Goal: Use online tool/utility: Utilize a website feature to perform a specific function

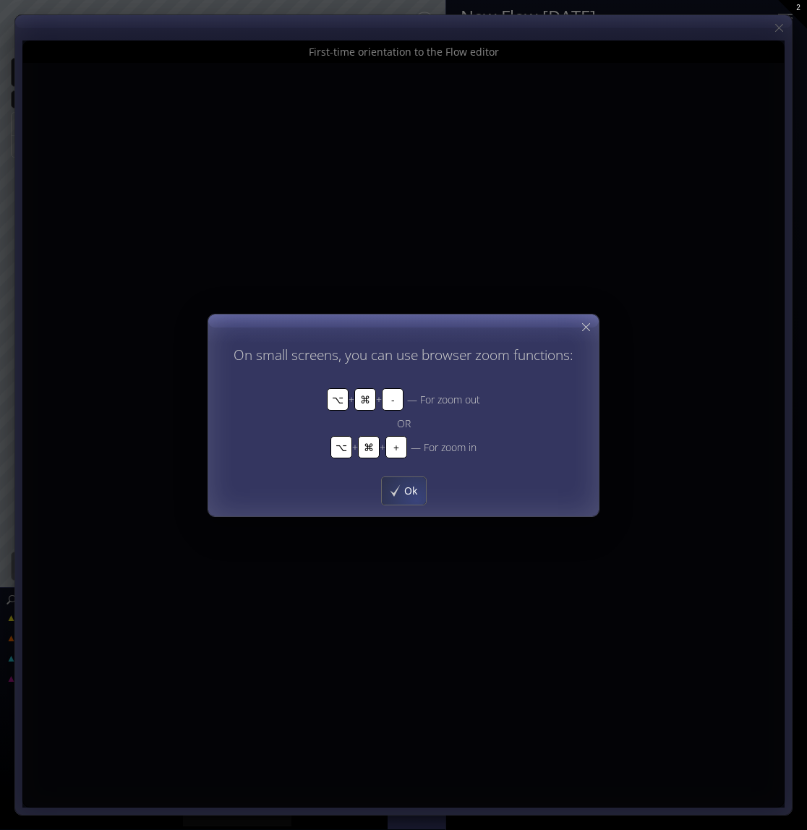
click at [416, 497] on div "Ok" at bounding box center [404, 489] width 44 height 27
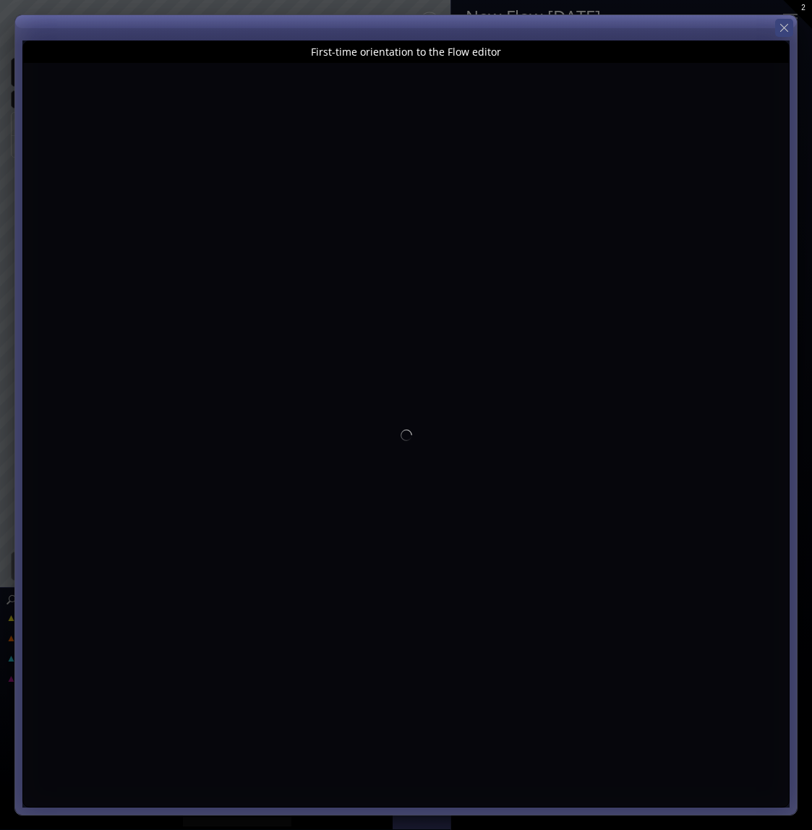
click at [784, 27] on icon at bounding box center [784, 28] width 14 height 14
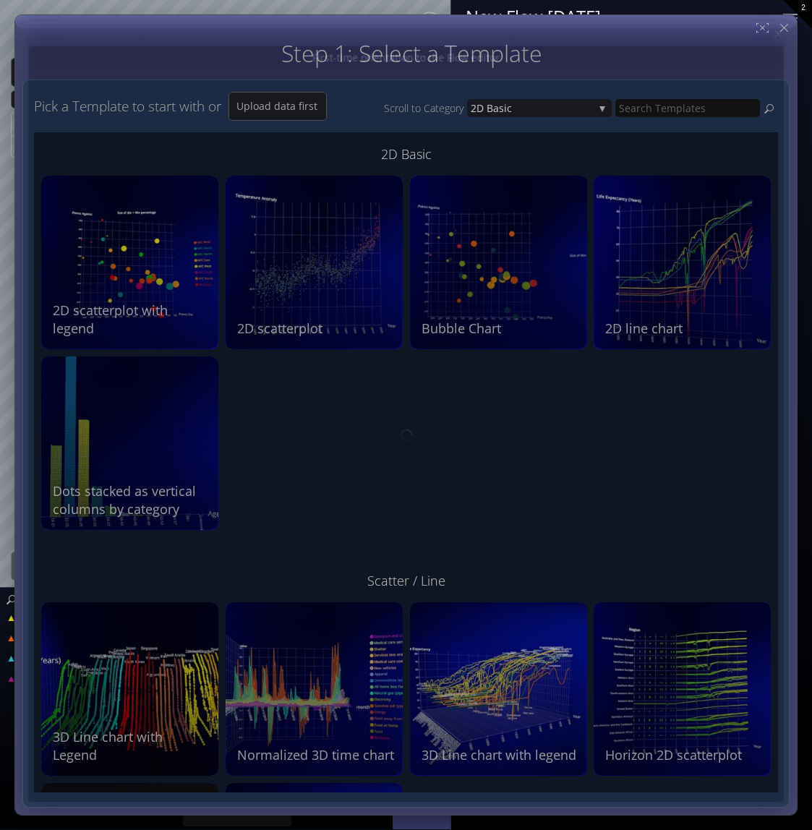
type input "Magic help"
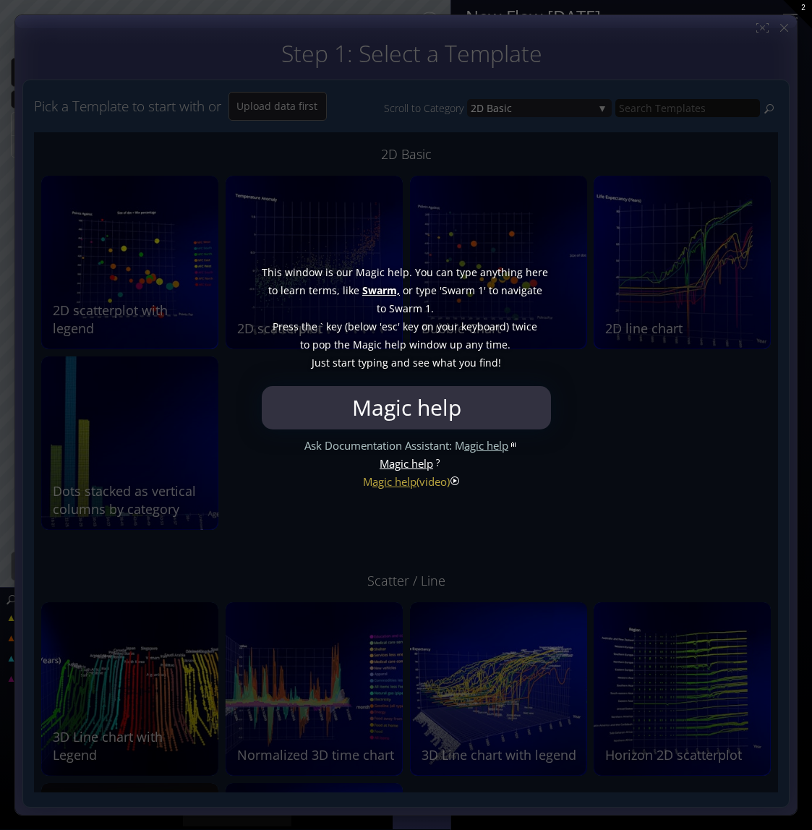
click at [463, 408] on input "Magic help" at bounding box center [406, 407] width 282 height 43
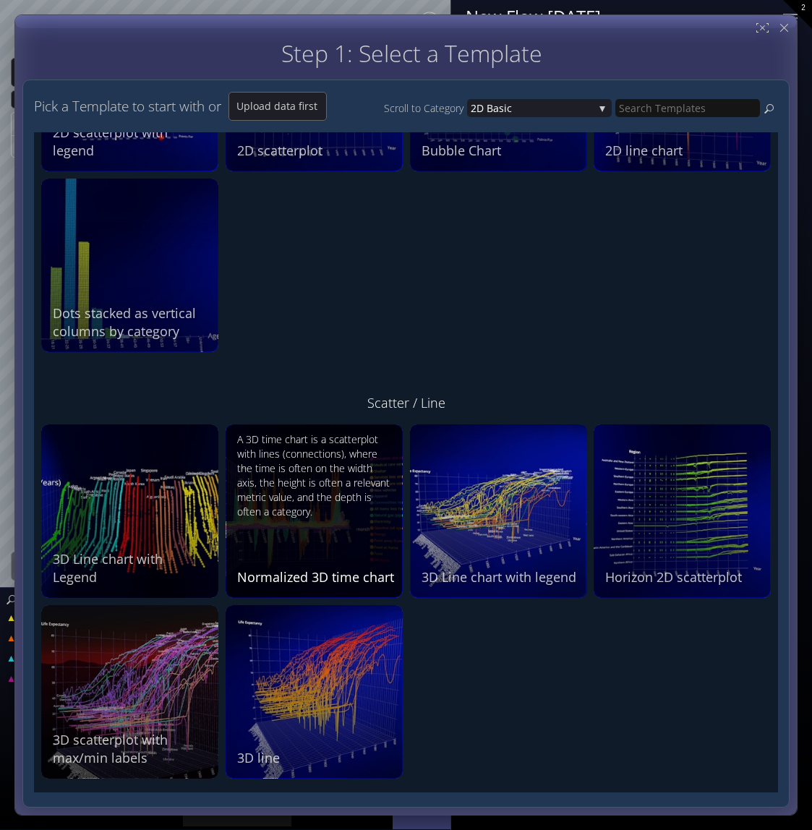
scroll to position [326, 0]
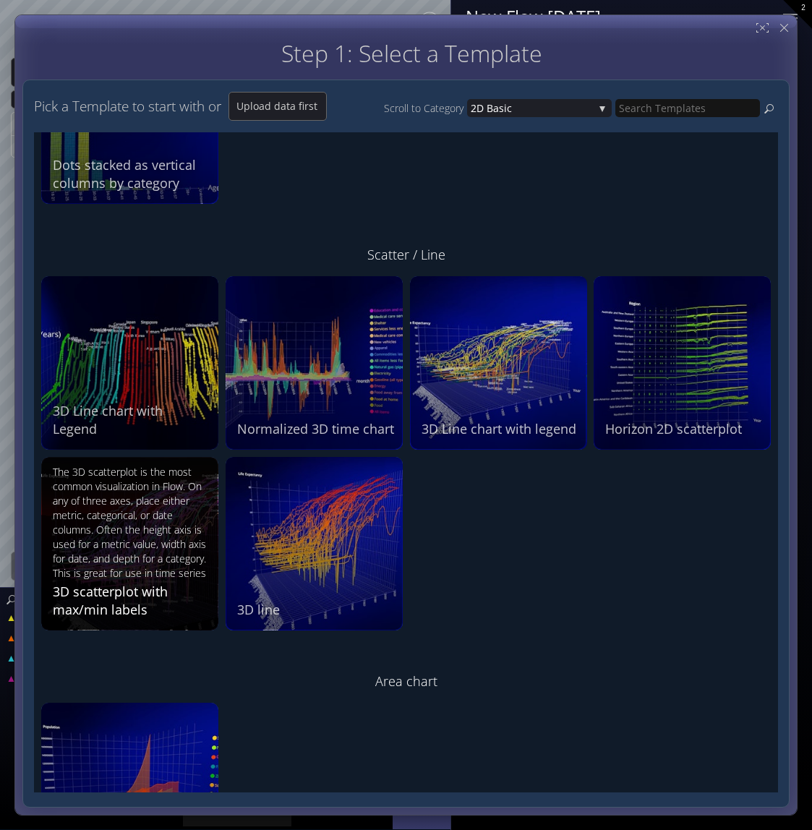
click at [146, 548] on div "The 3D scatterplot is the most common visualization in Flow. On any of three ax…" at bounding box center [132, 522] width 158 height 114
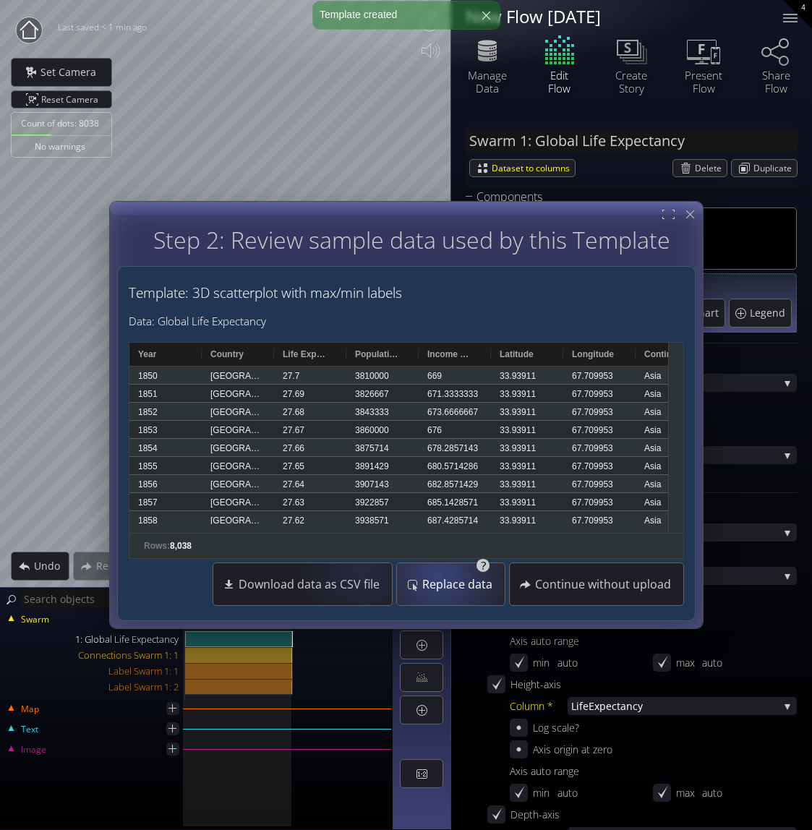
click at [454, 575] on div "Replace data" at bounding box center [450, 584] width 101 height 42
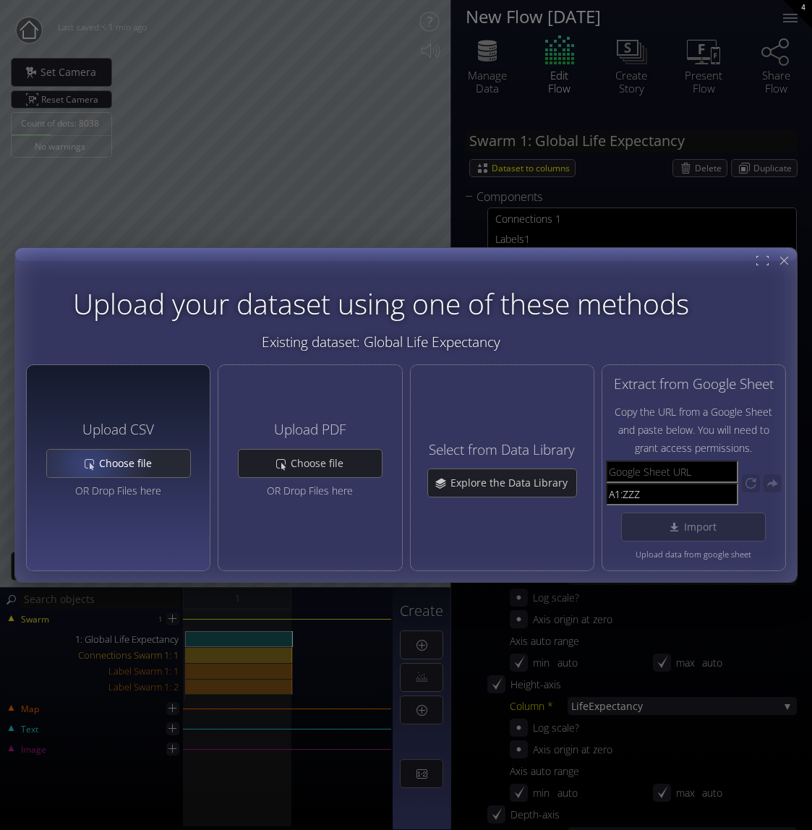
click at [90, 463] on div "Choose file" at bounding box center [118, 463] width 143 height 27
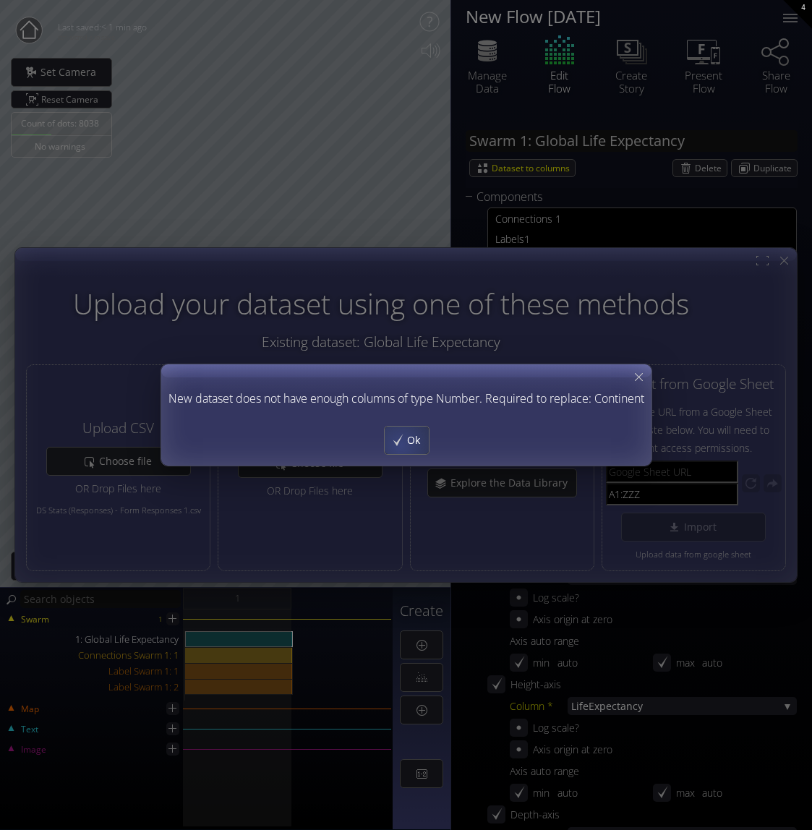
click at [399, 445] on div "Ok" at bounding box center [406, 440] width 44 height 27
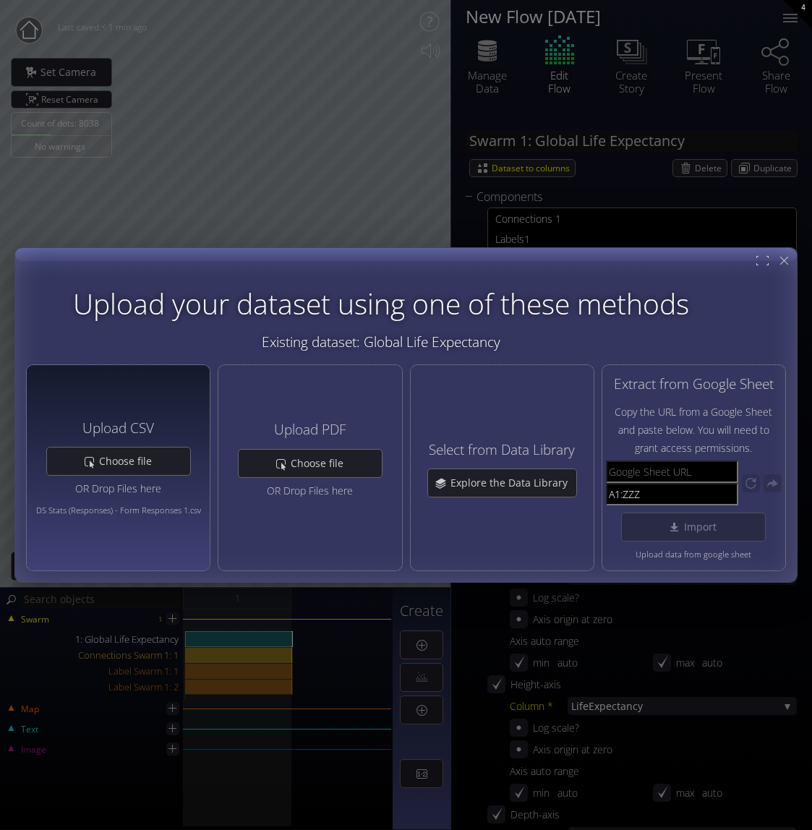
click at [95, 505] on span "DS Stats (Responses) - Form Responses 1.csv" at bounding box center [118, 510] width 165 height 18
click at [125, 426] on h4 "Upload CSV" at bounding box center [118, 428] width 72 height 15
click at [123, 424] on h4 "Upload CSV" at bounding box center [118, 428] width 72 height 15
click at [73, 508] on span "DS Stats (Responses) - Form Responses 1.csv" at bounding box center [118, 510] width 165 height 18
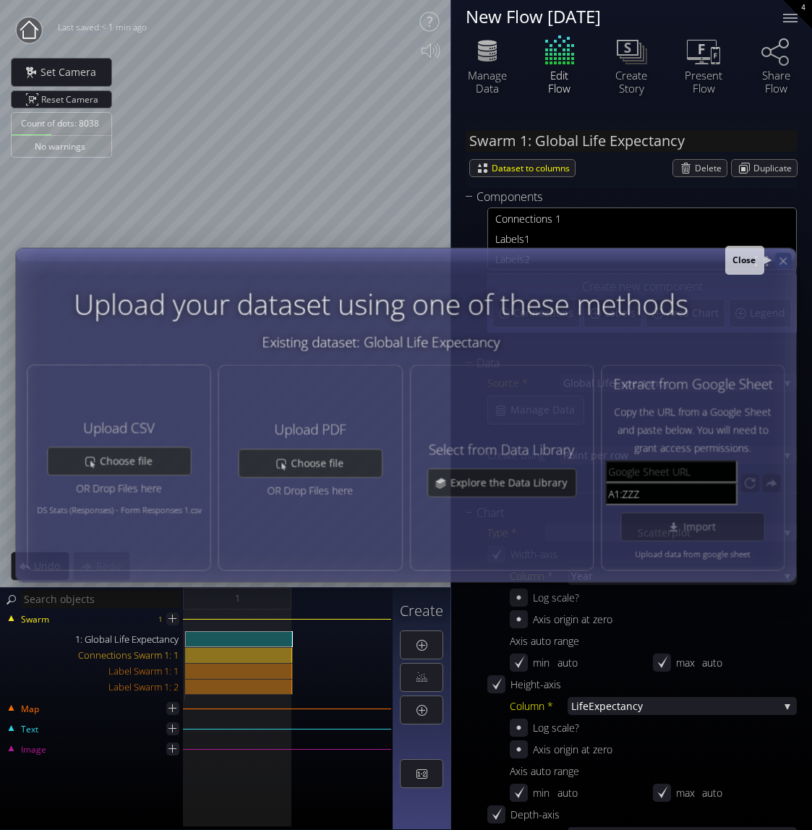
click at [791, 260] on div at bounding box center [783, 261] width 16 height 16
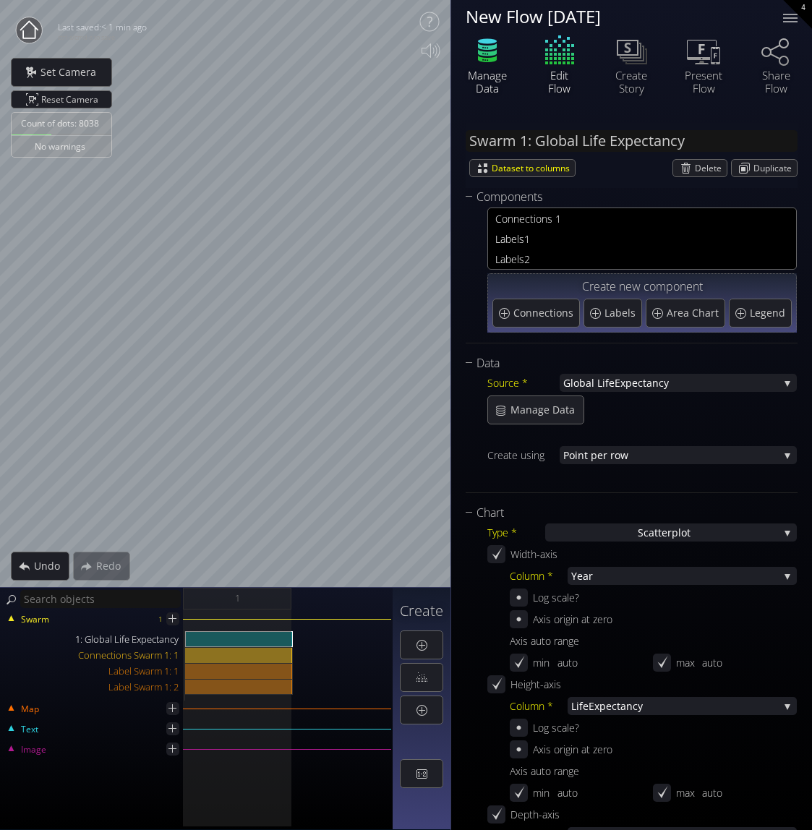
click at [483, 66] on icon at bounding box center [487, 51] width 43 height 36
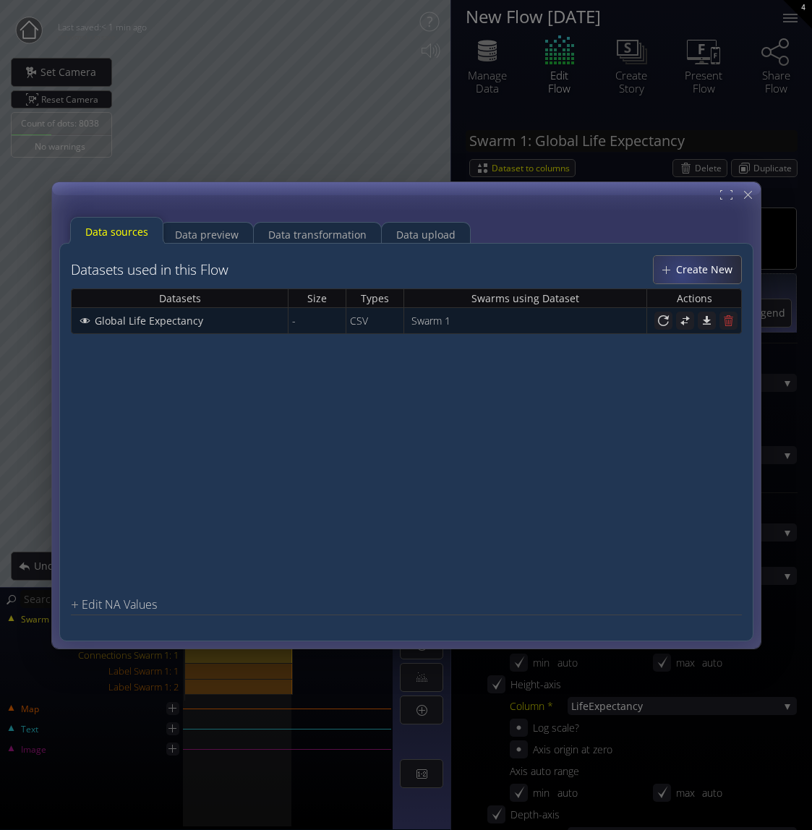
click at [683, 274] on span "Create New" at bounding box center [708, 269] width 66 height 14
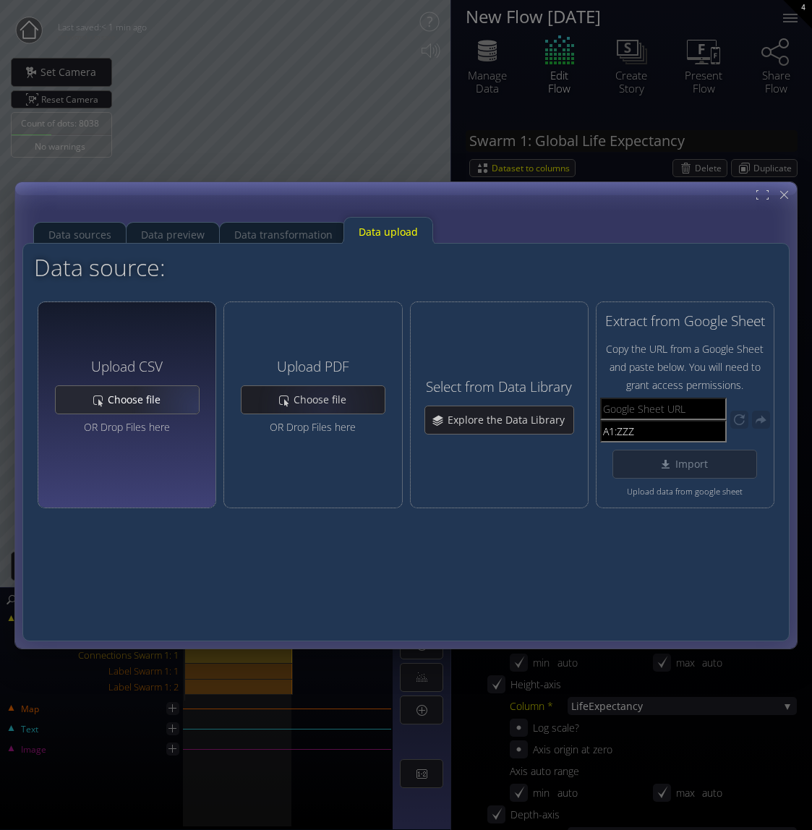
click at [153, 395] on span "Choose file" at bounding box center [138, 400] width 62 height 14
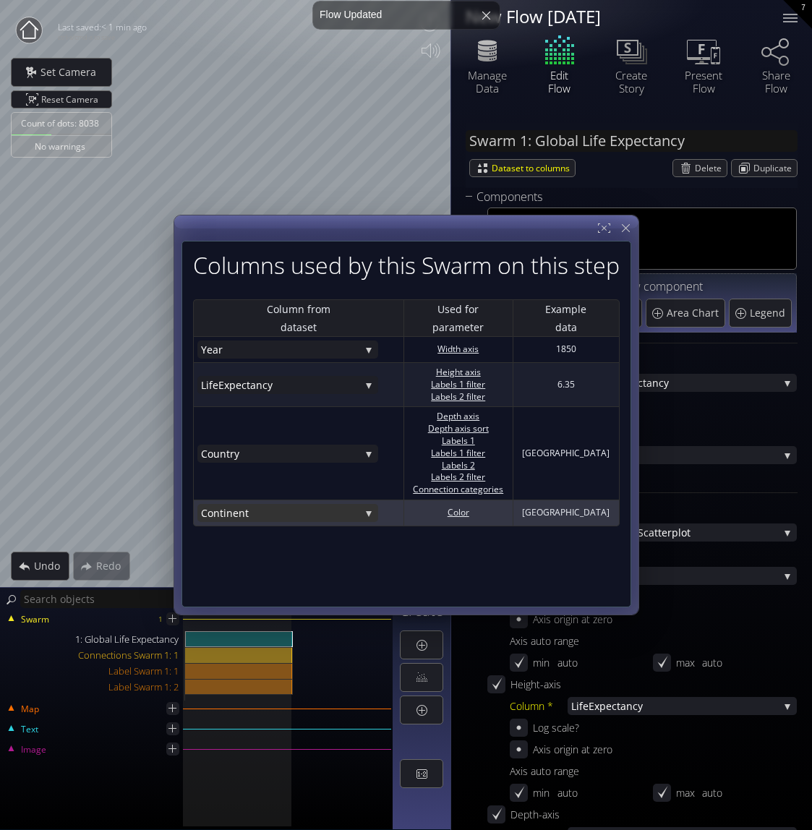
click at [367, 514] on div "Continen t" at bounding box center [287, 513] width 181 height 18
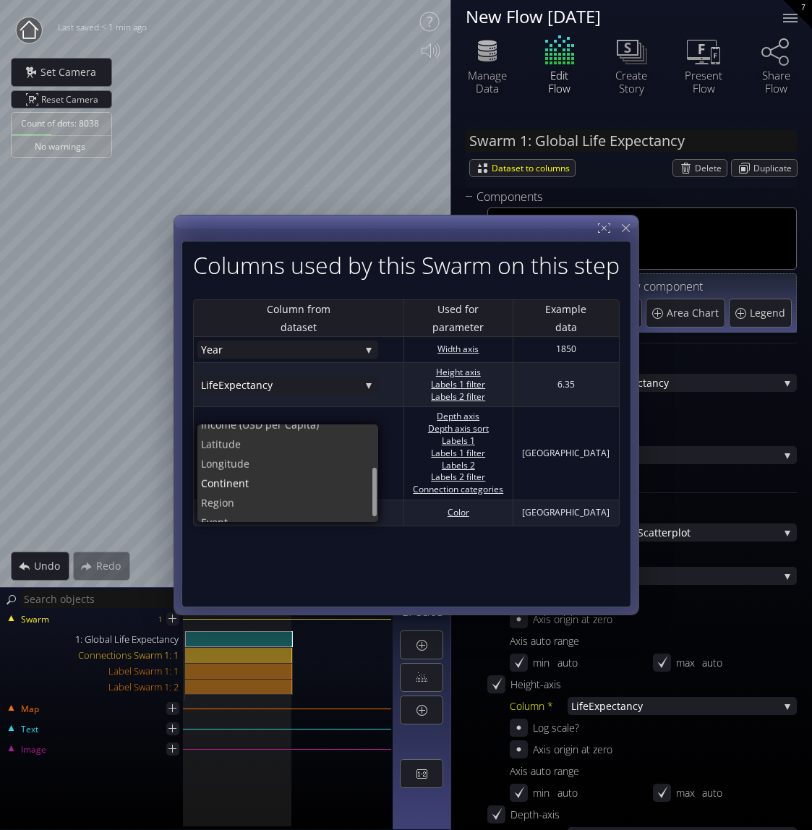
click at [364, 544] on div "Columns used by this Swarm on this step Column from dataset Used for parameter …" at bounding box center [406, 424] width 450 height 367
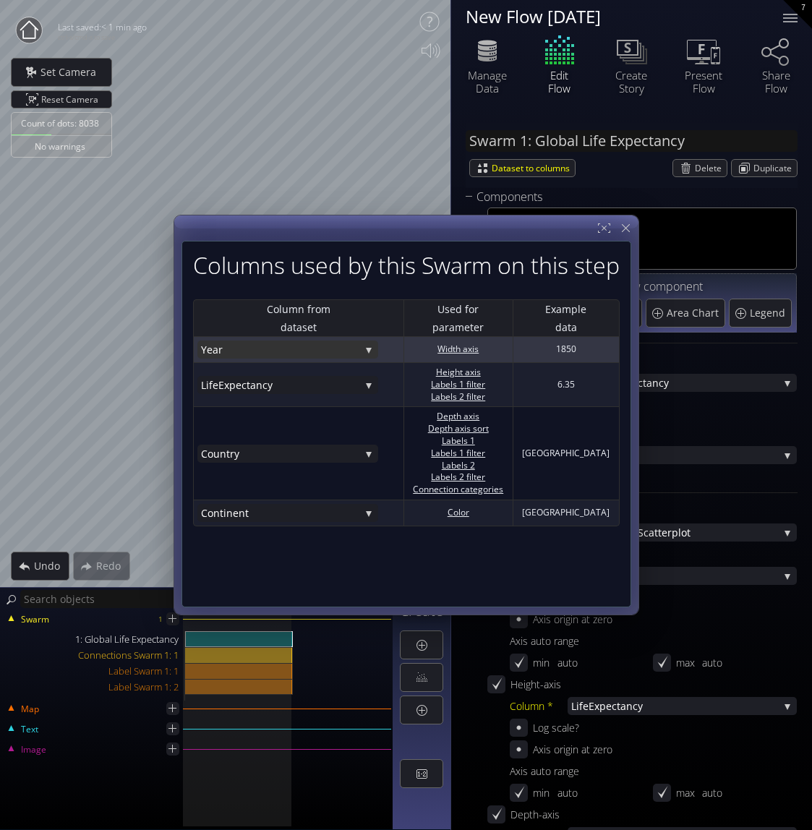
click at [369, 354] on div "Year" at bounding box center [287, 350] width 181 height 18
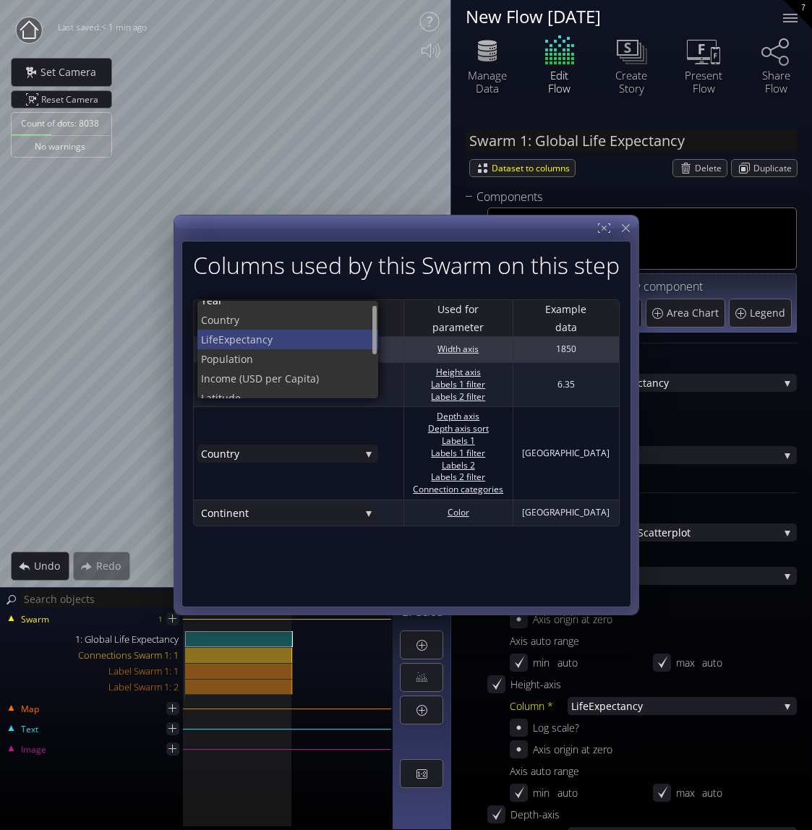
scroll to position [12, 0]
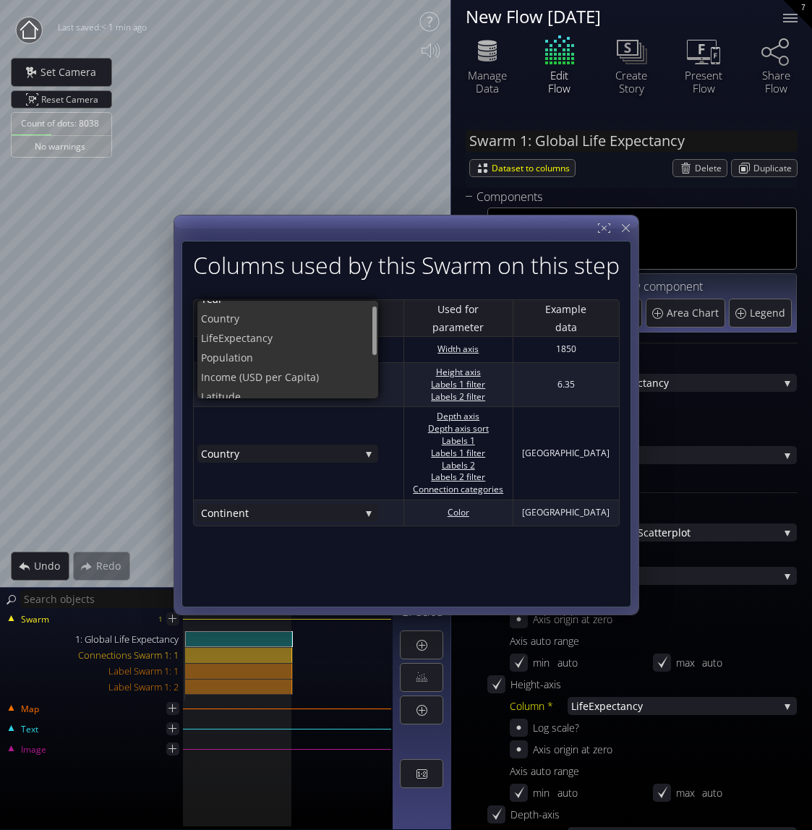
click at [429, 268] on h2 "Columns used by this Swarm on this step" at bounding box center [406, 264] width 427 height 25
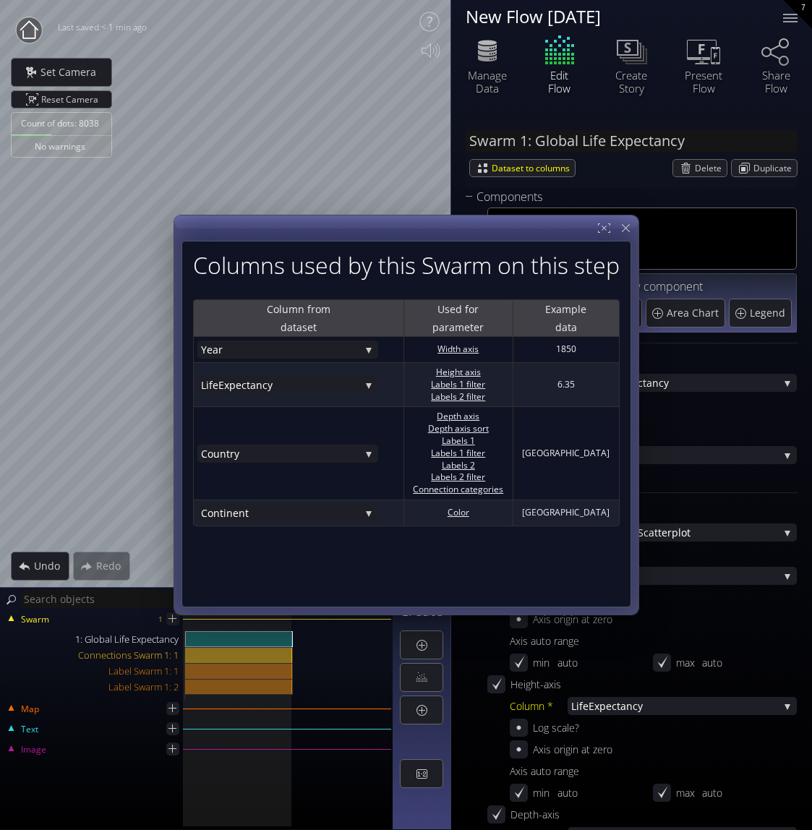
click at [334, 318] on th "Column from dataset" at bounding box center [298, 318] width 210 height 38
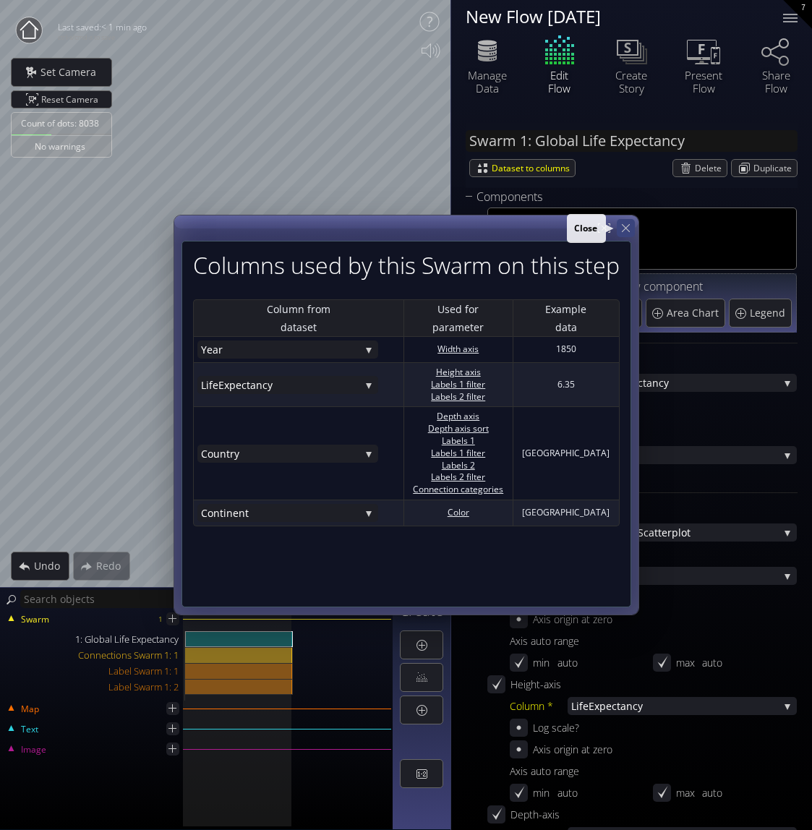
click at [630, 227] on icon at bounding box center [626, 228] width 14 height 14
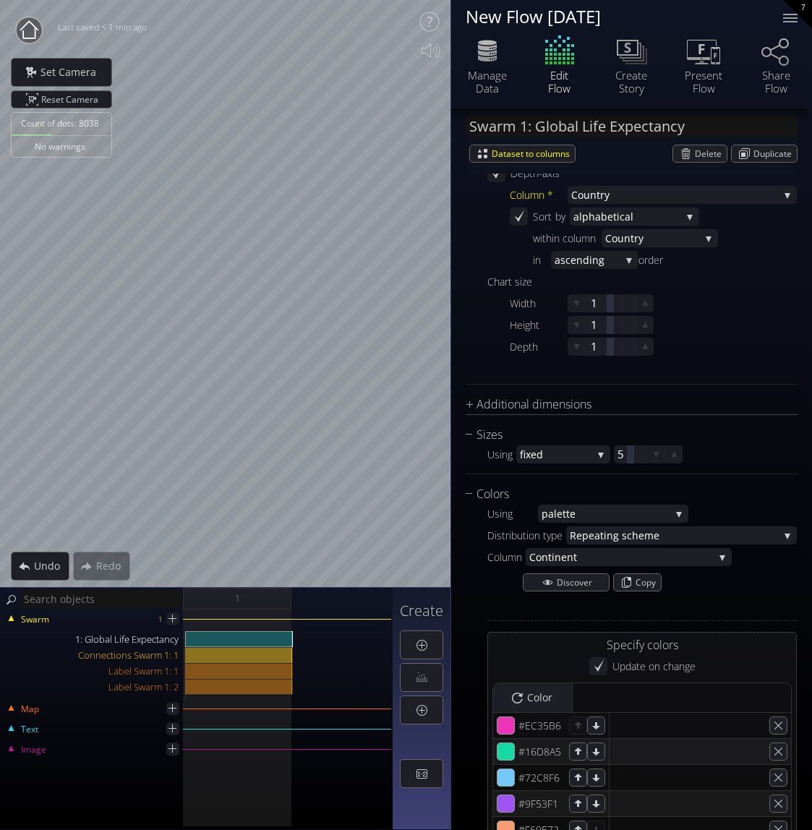
scroll to position [0, 0]
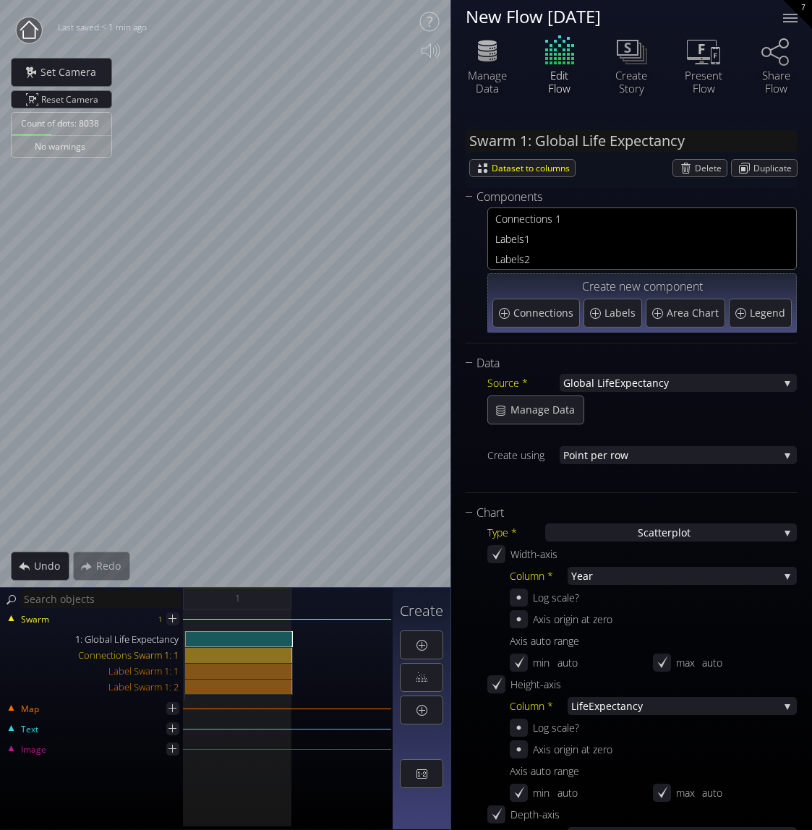
click at [33, 38] on icon at bounding box center [29, 29] width 18 height 18
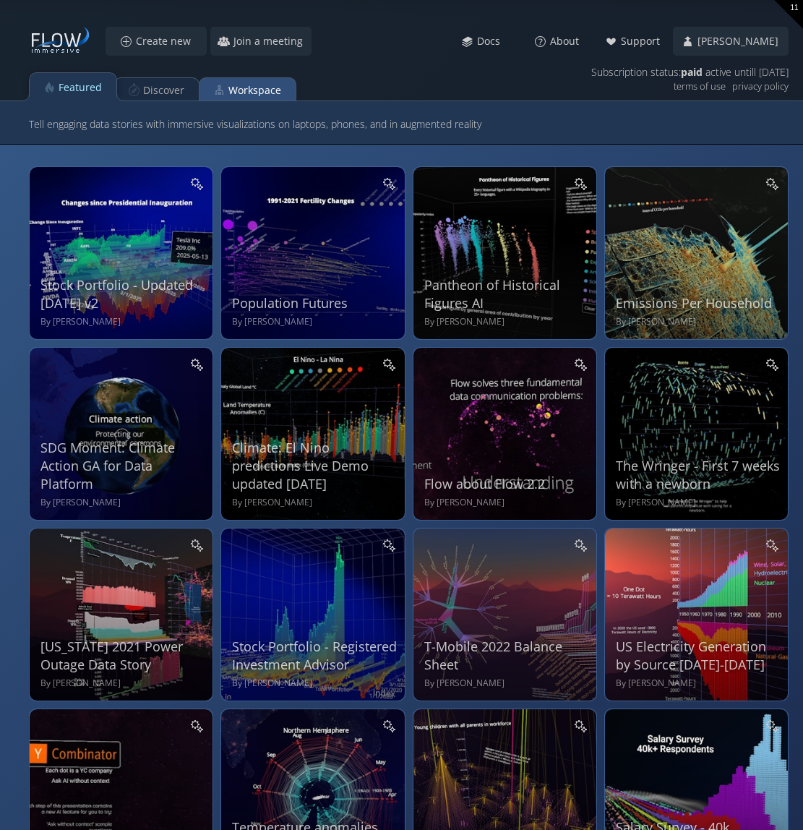
click at [252, 95] on div "Workspace" at bounding box center [254, 90] width 53 height 27
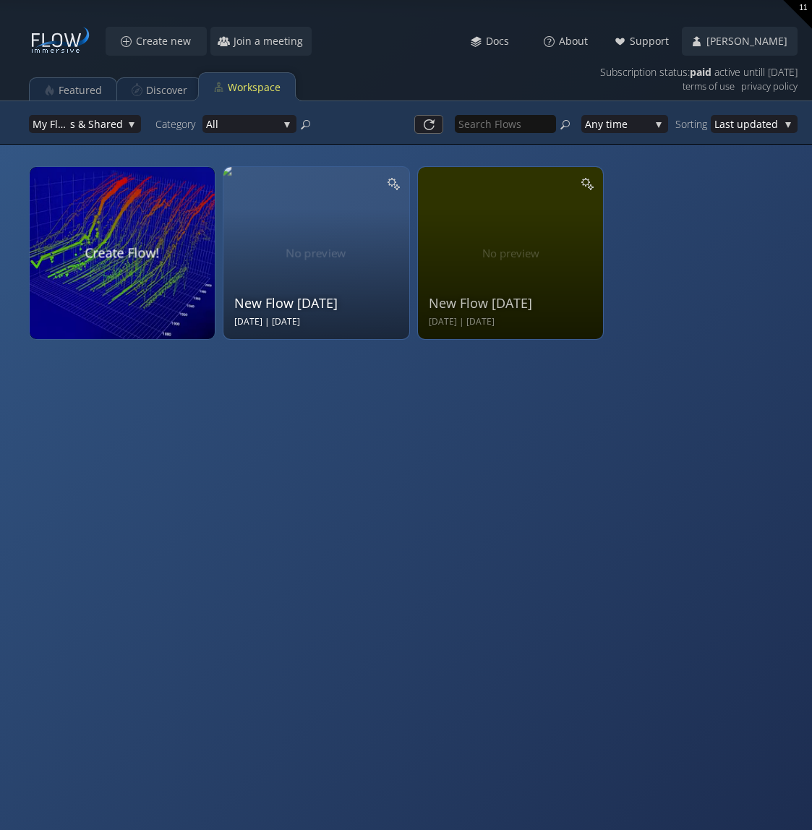
click at [281, 241] on div "New Flow [DATE] Oct 06 2025 | [DATE]" at bounding box center [317, 251] width 167 height 154
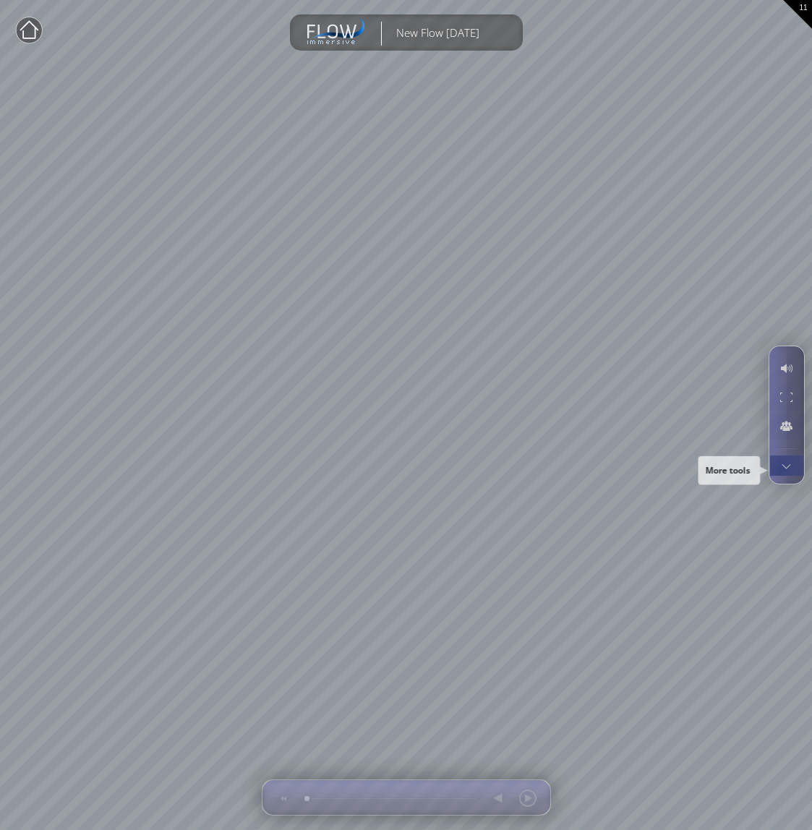
click at [780, 469] on div at bounding box center [786, 465] width 27 height 20
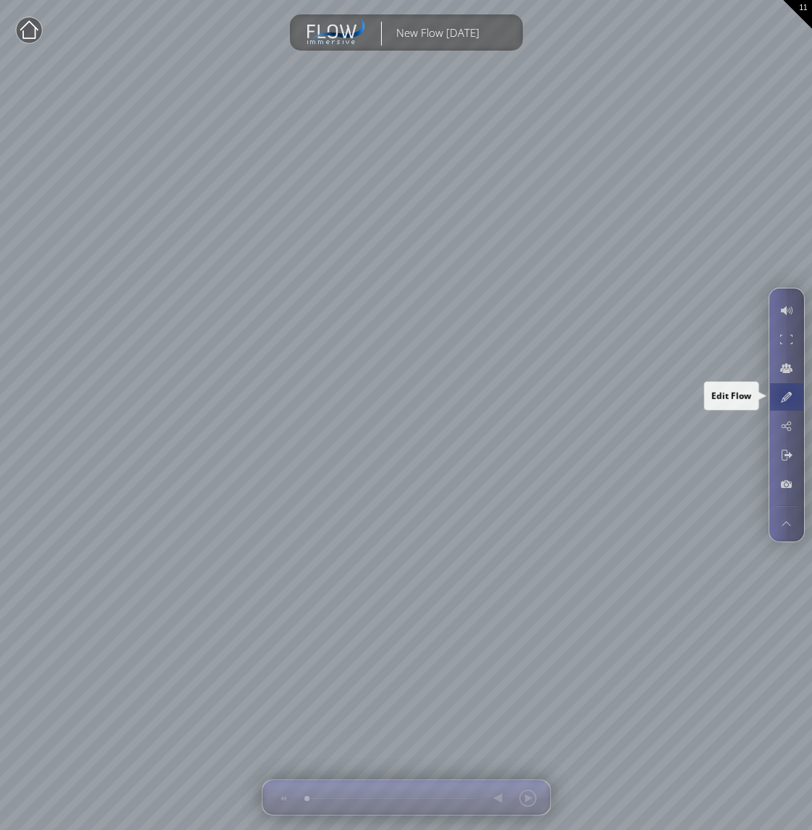
click at [787, 395] on div at bounding box center [786, 396] width 27 height 27
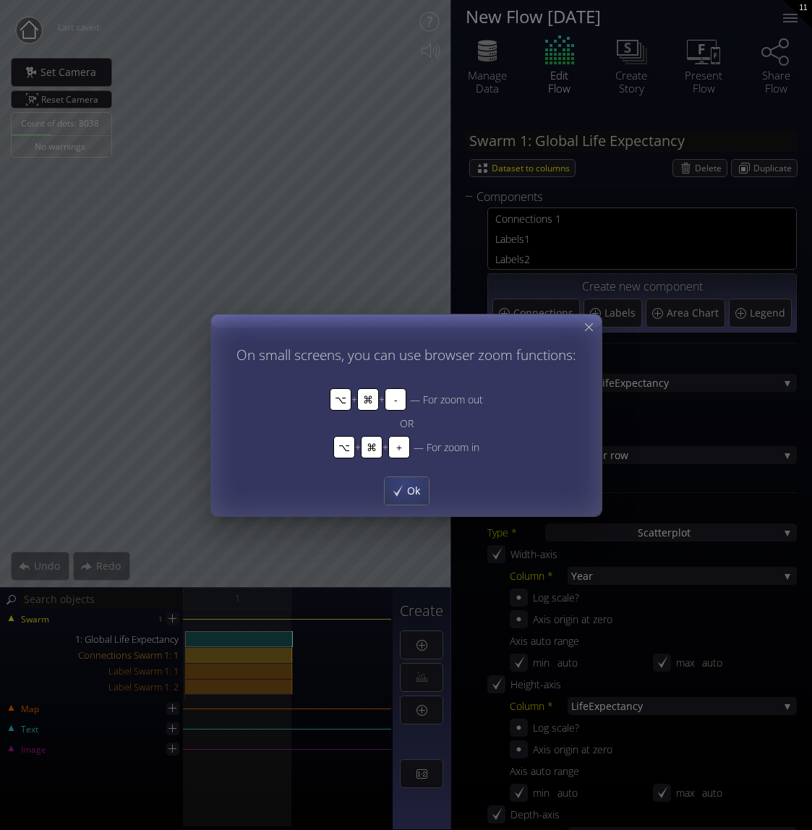
click at [403, 484] on div "Ok" at bounding box center [406, 489] width 44 height 27
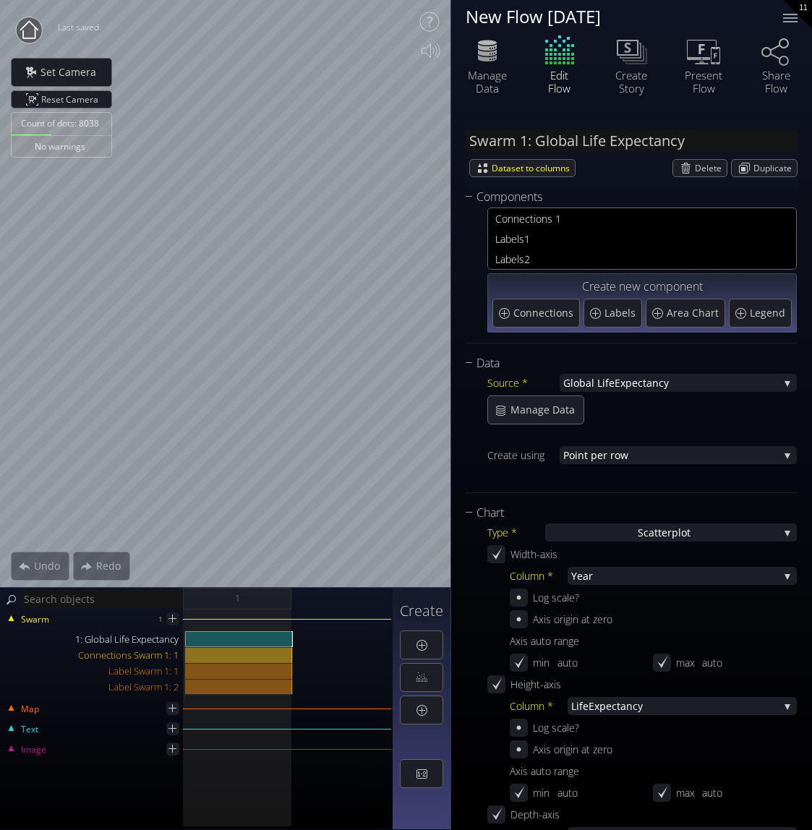
scroll to position [5, 0]
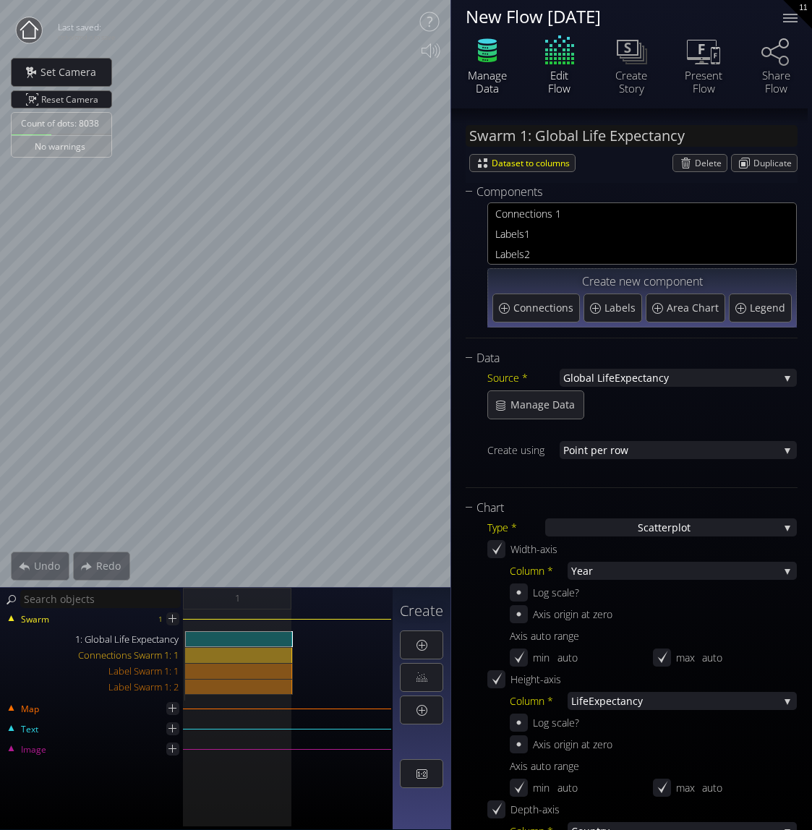
click at [502, 62] on icon at bounding box center [487, 51] width 43 height 36
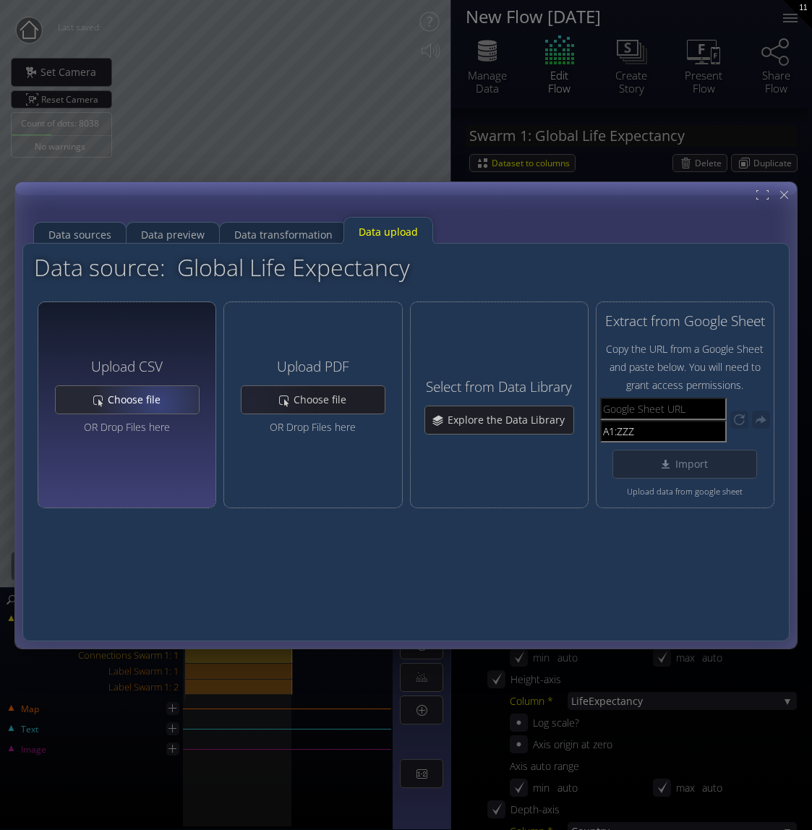
click at [150, 403] on span "Choose file" at bounding box center [138, 400] width 62 height 14
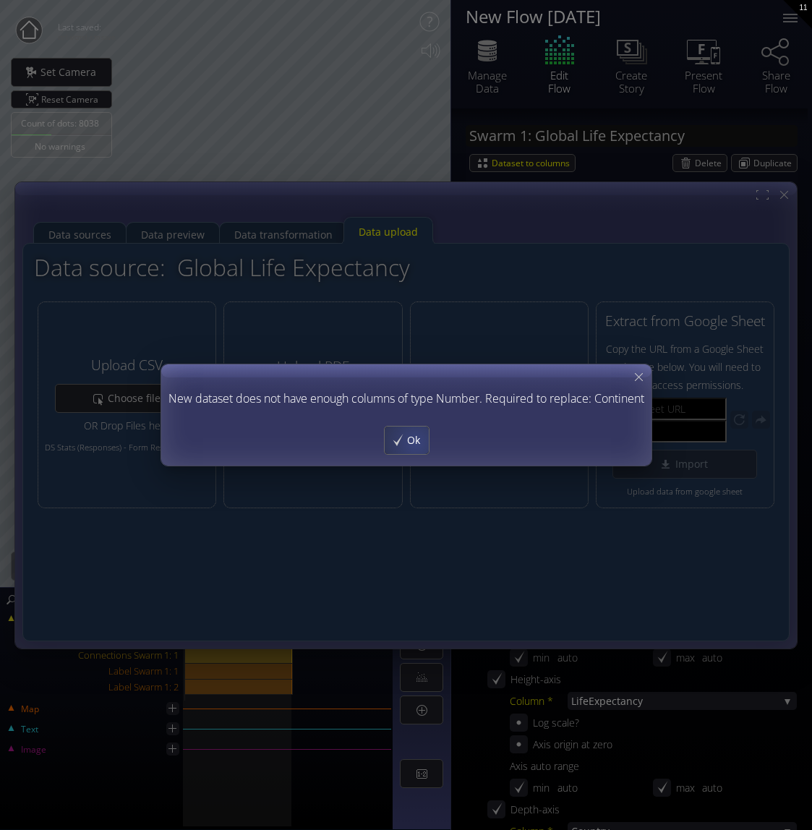
click at [414, 442] on span "Ok" at bounding box center [417, 440] width 22 height 14
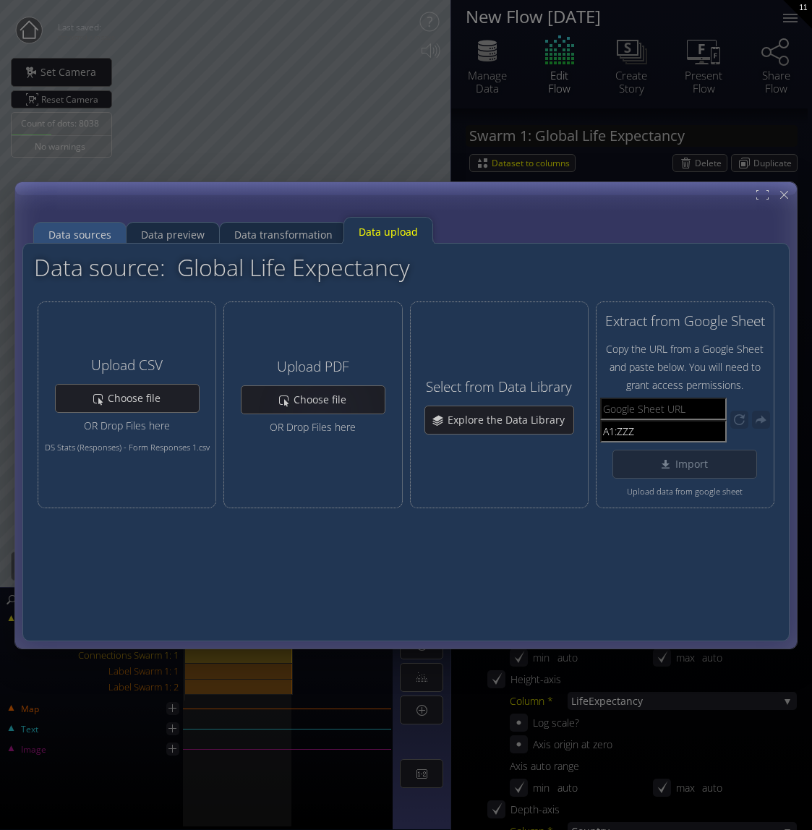
click at [89, 237] on div "Data sources" at bounding box center [79, 234] width 63 height 27
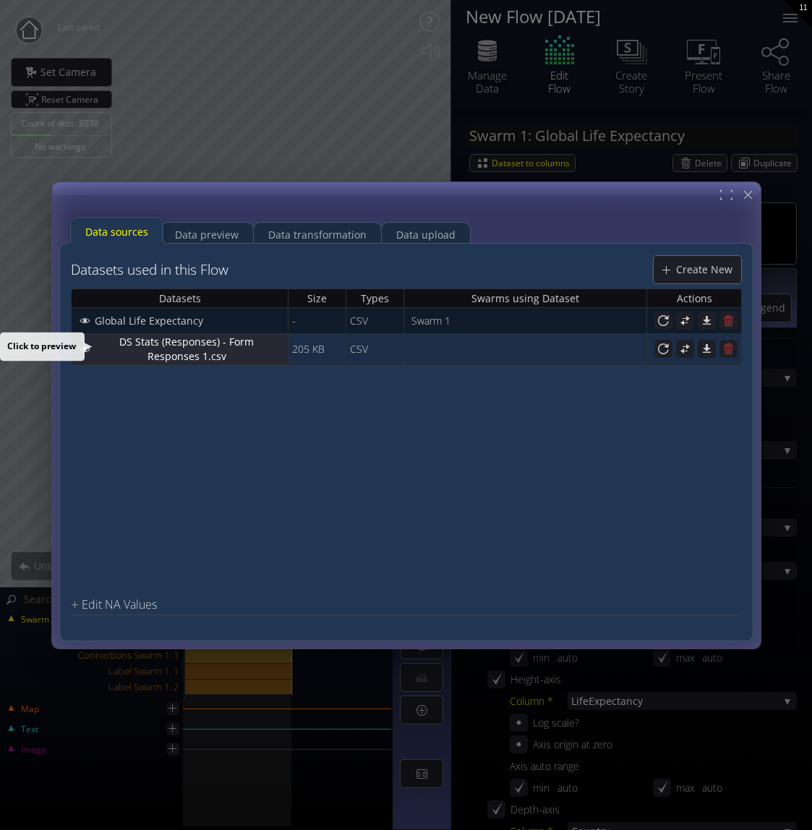
click at [206, 349] on span "DS Stats (Responses) - Form Responses 1.csv" at bounding box center [190, 348] width 193 height 29
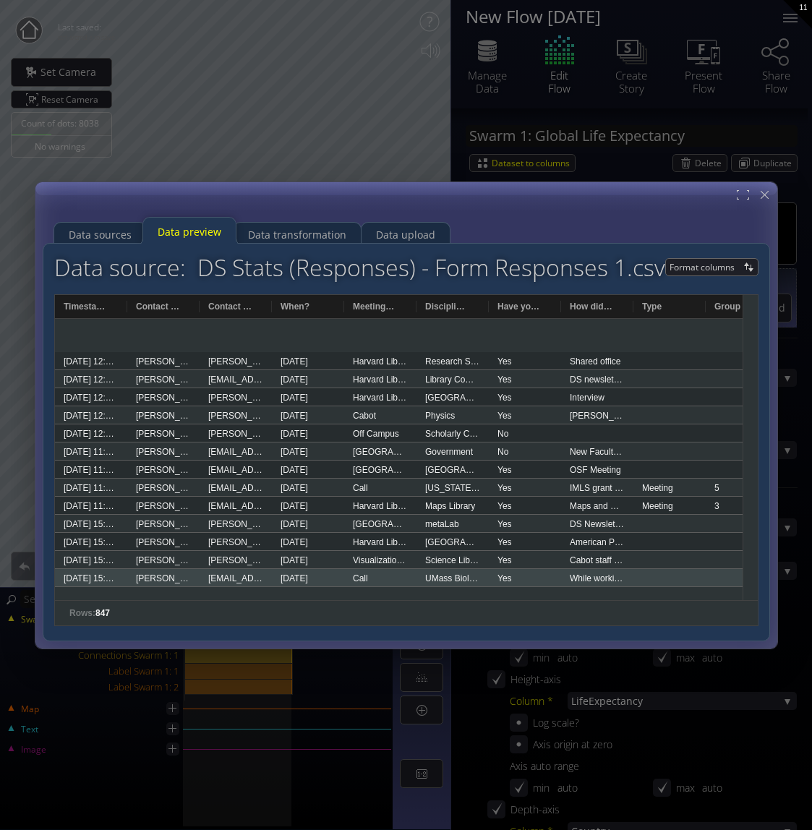
scroll to position [752, 0]
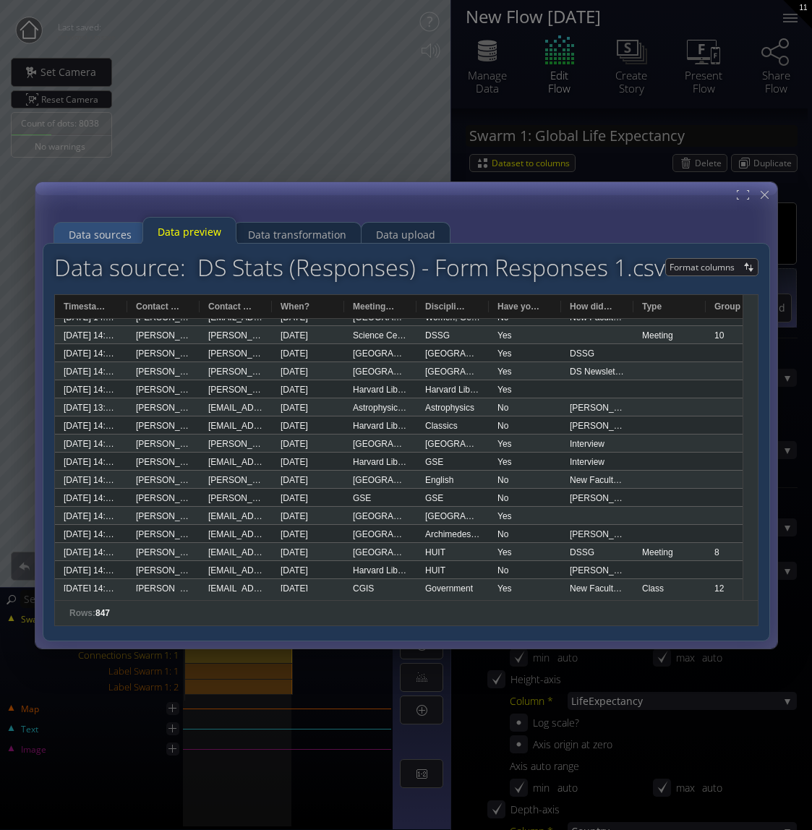
click at [95, 232] on div "Data sources" at bounding box center [100, 234] width 63 height 27
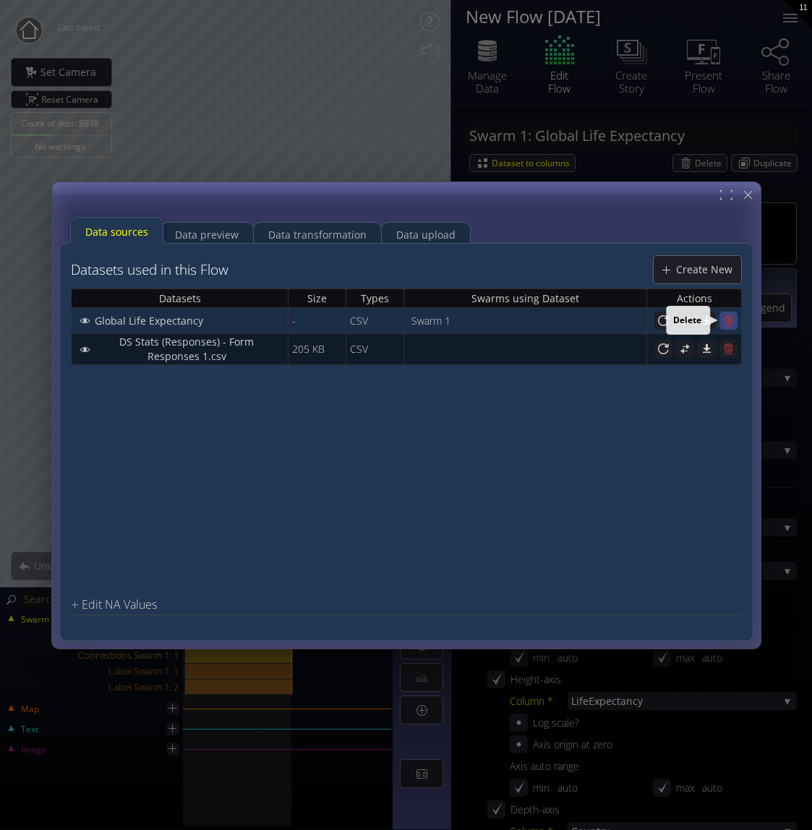
click at [724, 319] on icon at bounding box center [729, 320] width 14 height 14
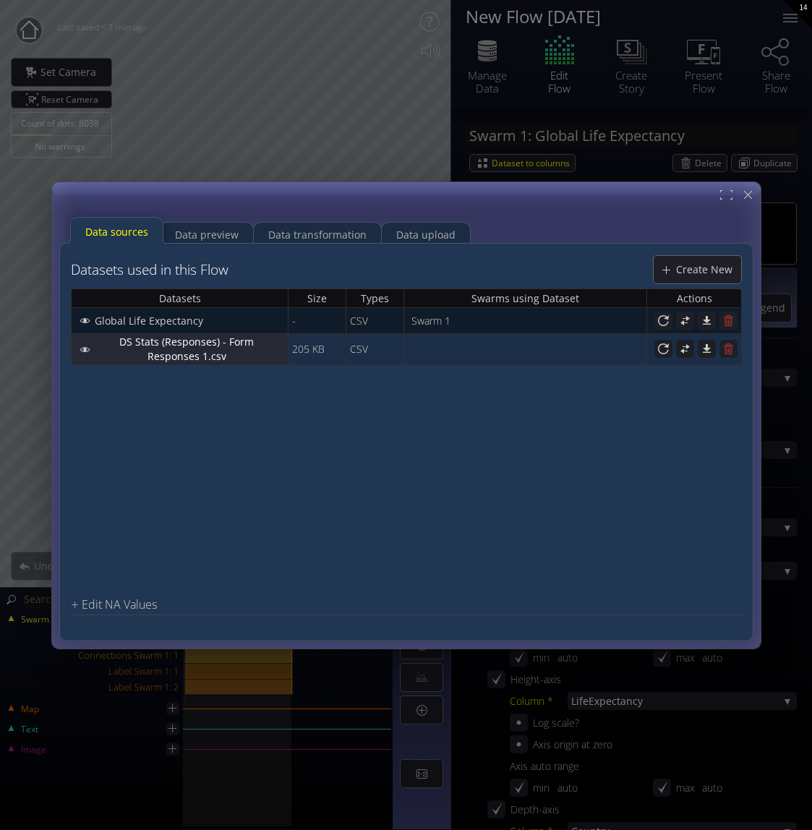
click at [241, 350] on span "DS Stats (Responses) - Form Responses 1.csv" at bounding box center [190, 348] width 193 height 29
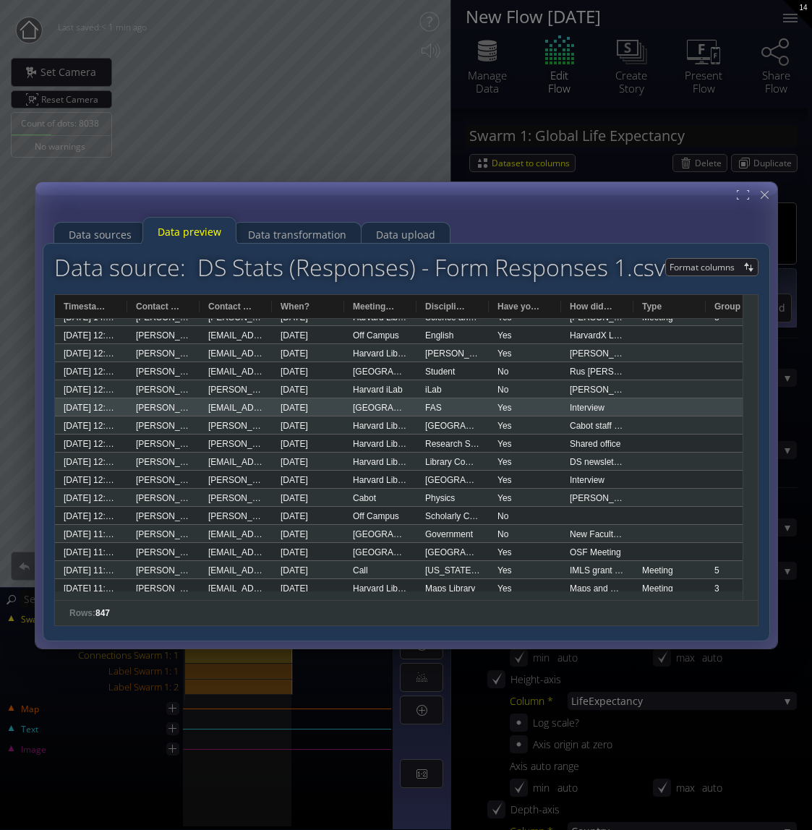
scroll to position [248, 0]
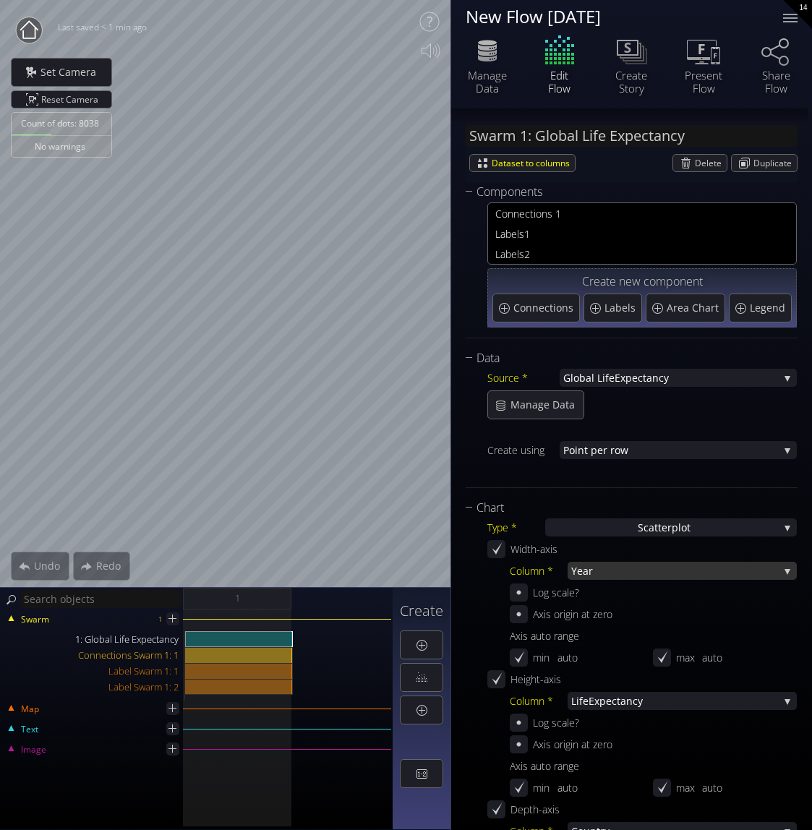
click at [656, 570] on span "Year" at bounding box center [674, 571] width 207 height 18
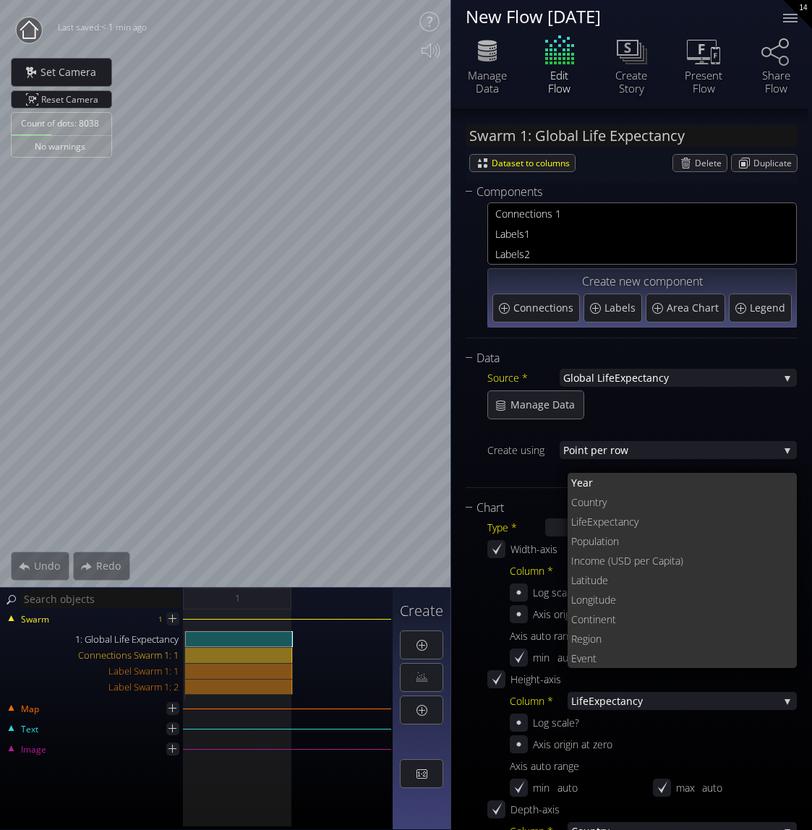
scroll to position [0, 0]
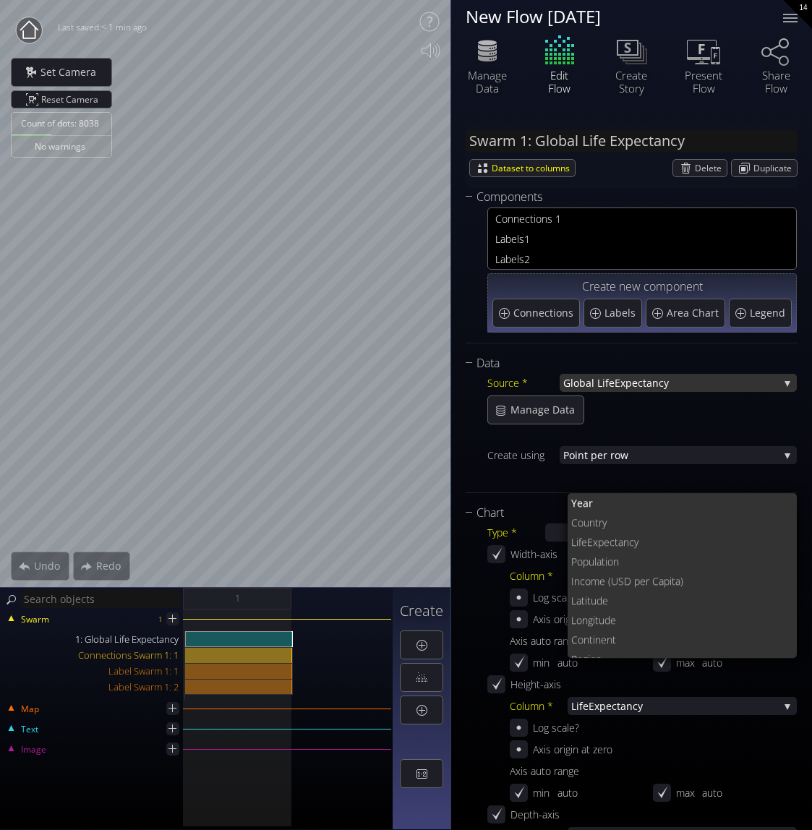
click at [712, 387] on span "Expectancy" at bounding box center [697, 383] width 164 height 18
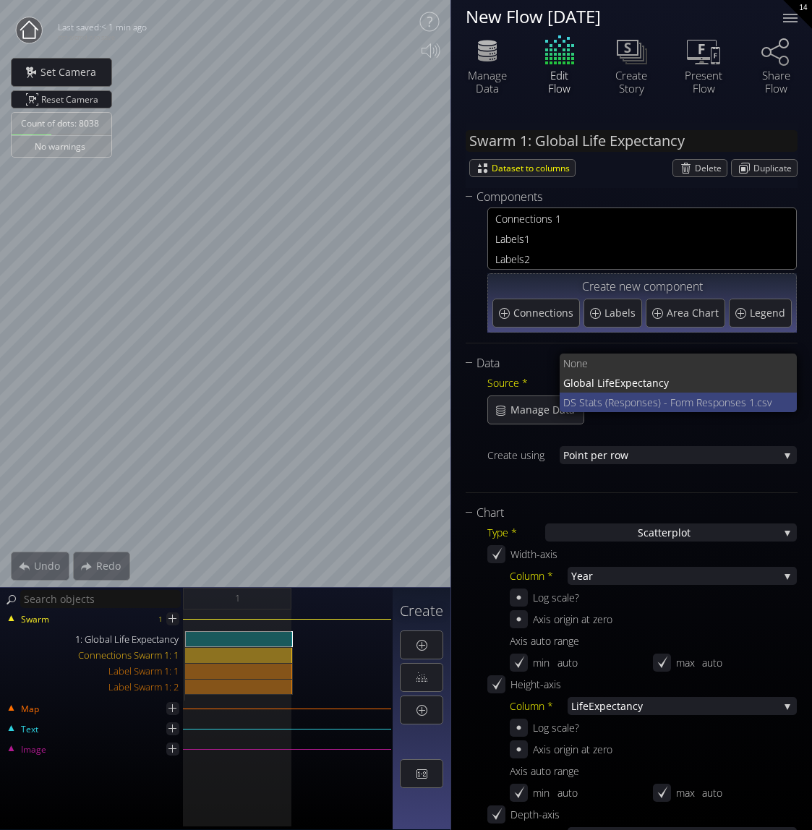
click at [693, 401] on span "DS Stats (Responses) - Form Respo" at bounding box center [643, 403] width 161 height 20
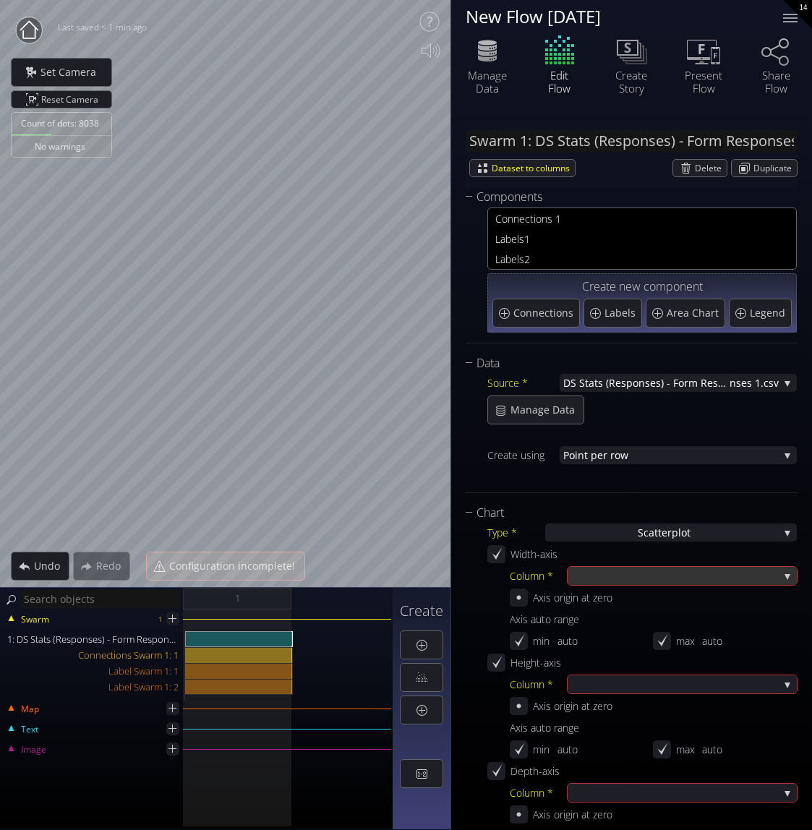
click at [769, 575] on div at bounding box center [674, 576] width 207 height 18
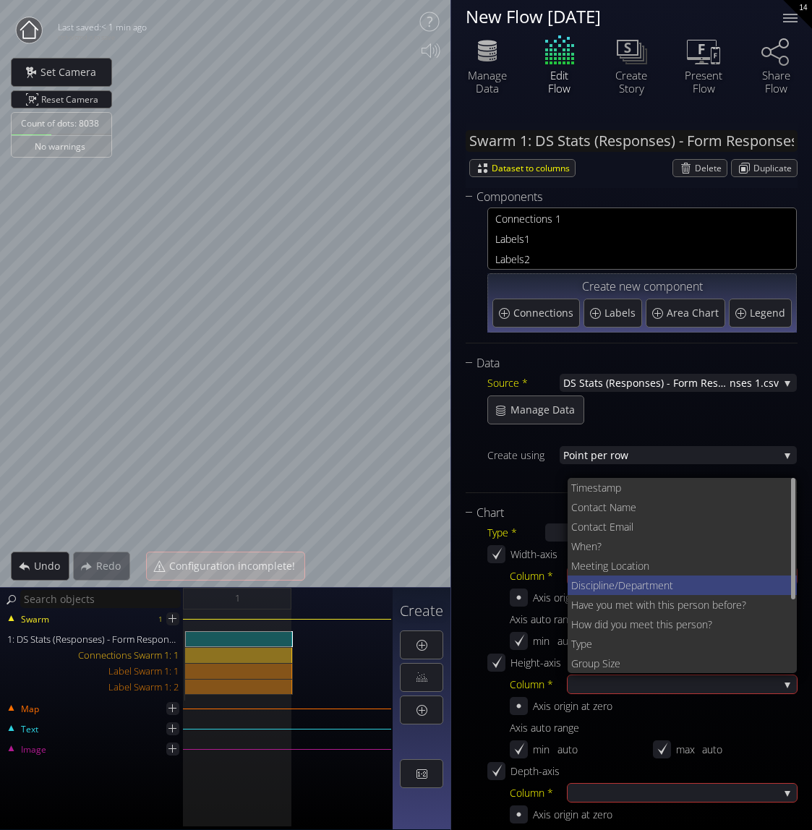
click at [660, 585] on span "Department" at bounding box center [702, 586] width 168 height 20
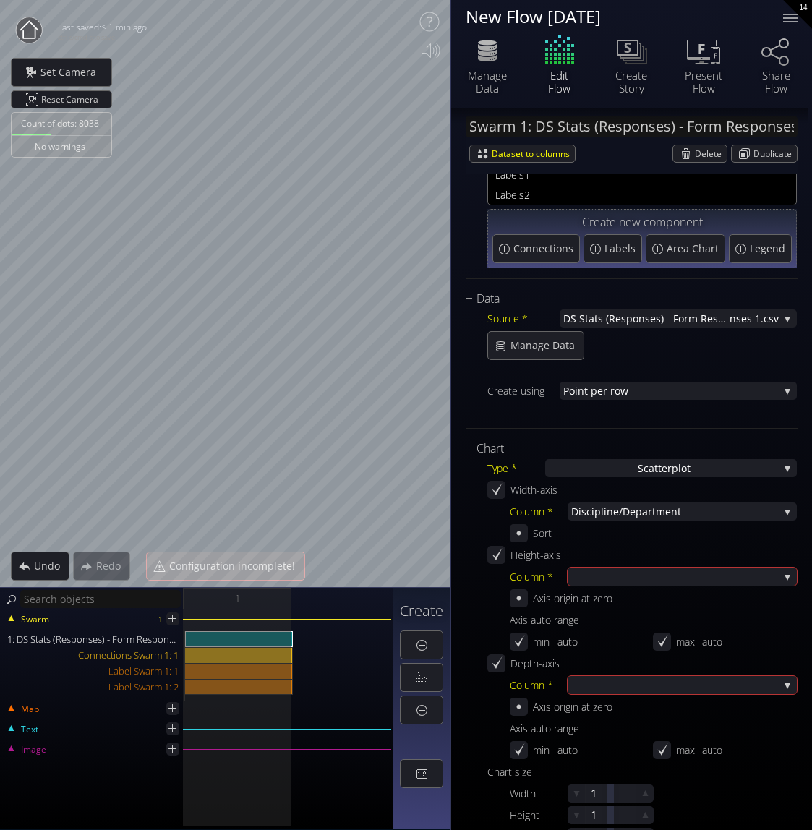
scroll to position [67, 0]
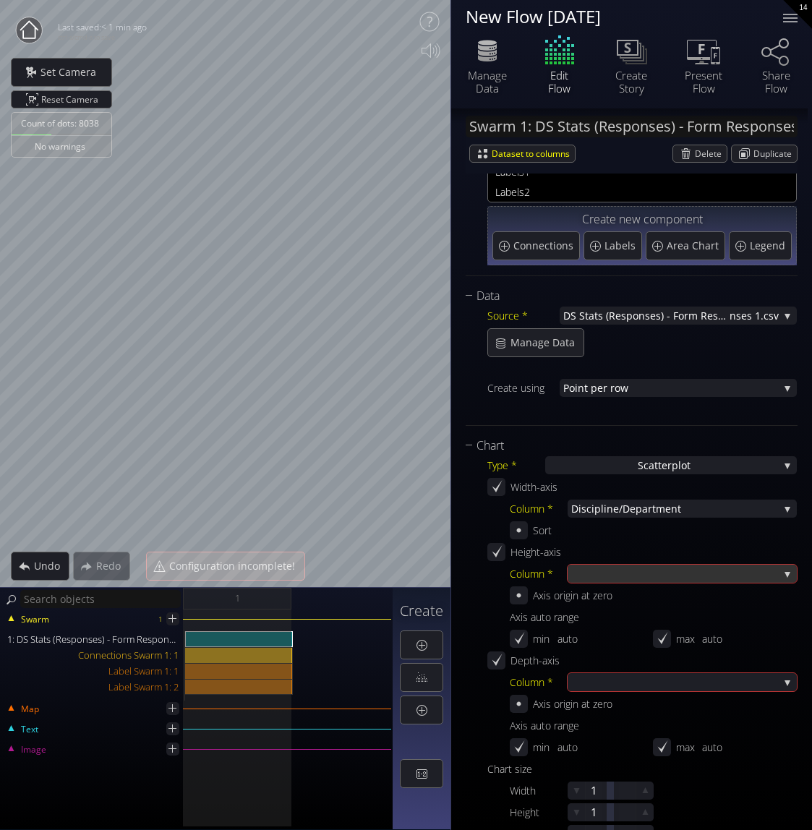
click at [720, 570] on div at bounding box center [674, 574] width 207 height 18
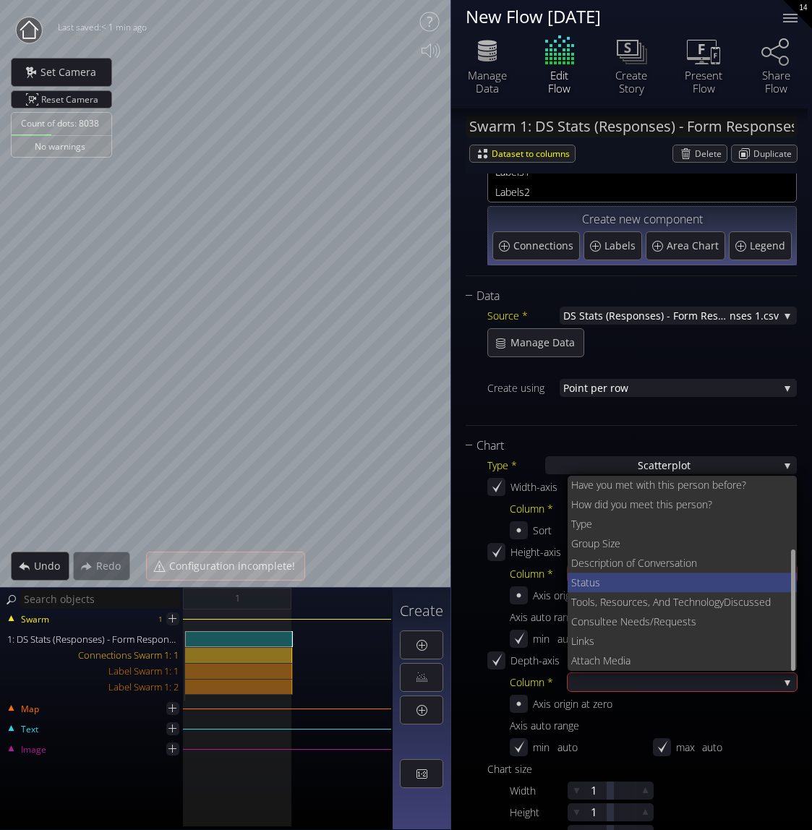
scroll to position [118, 0]
click at [669, 603] on span "Tools, Resources, And Technology" at bounding box center [647, 602] width 153 height 20
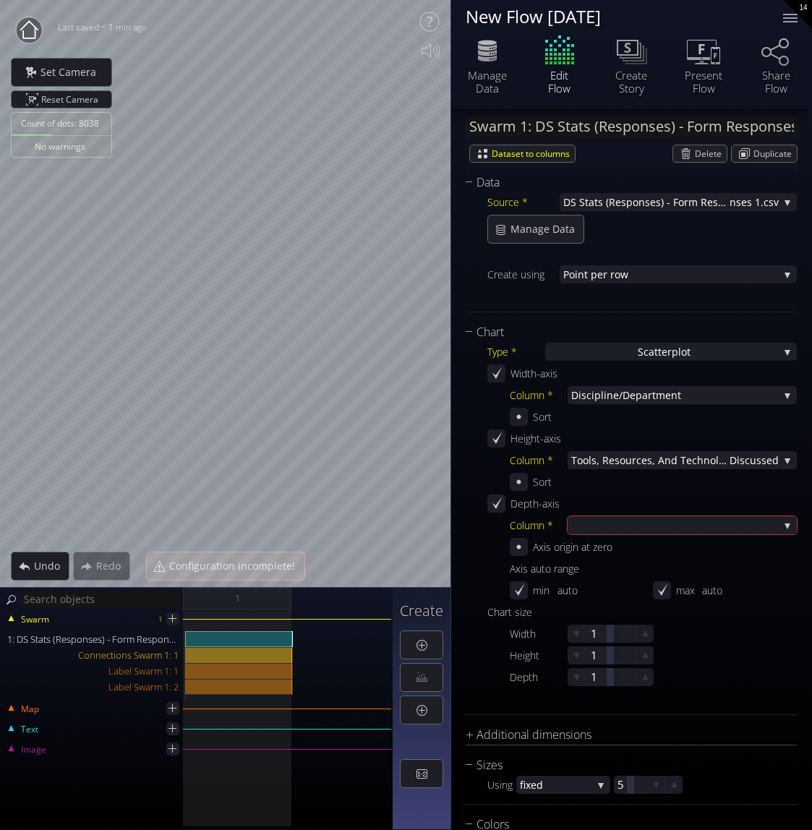
scroll to position [181, 0]
click at [675, 515] on div "Depth-axis Column * Timestam p Co ntact Name Con tact Email When? Meetin g Loca…" at bounding box center [641, 548] width 309 height 108
click at [674, 525] on div at bounding box center [674, 524] width 207 height 18
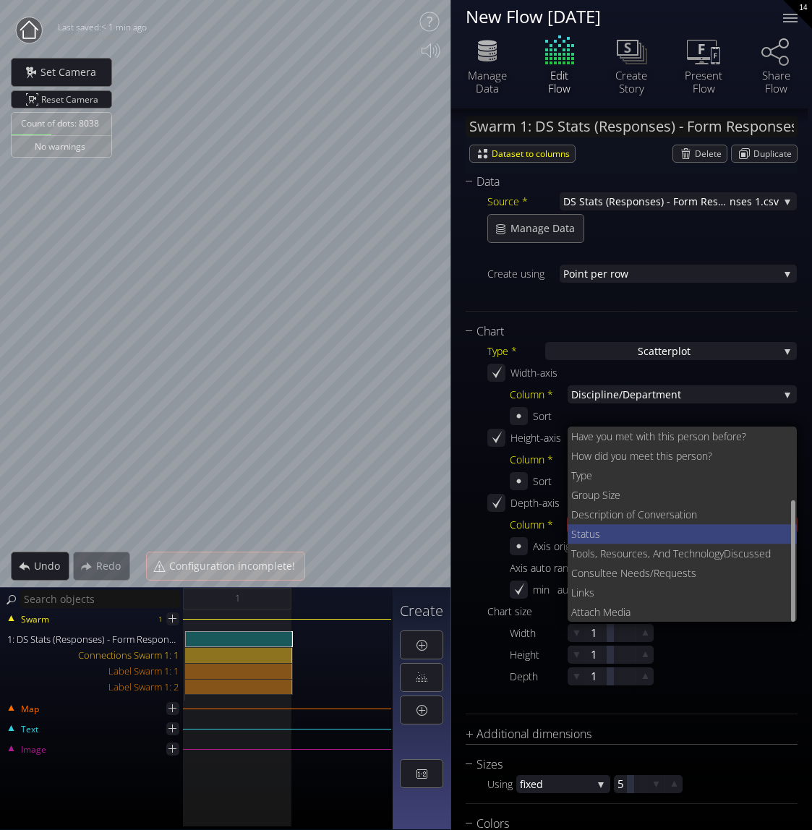
scroll to position [118, 0]
click at [672, 536] on span "atus" at bounding box center [683, 533] width 205 height 20
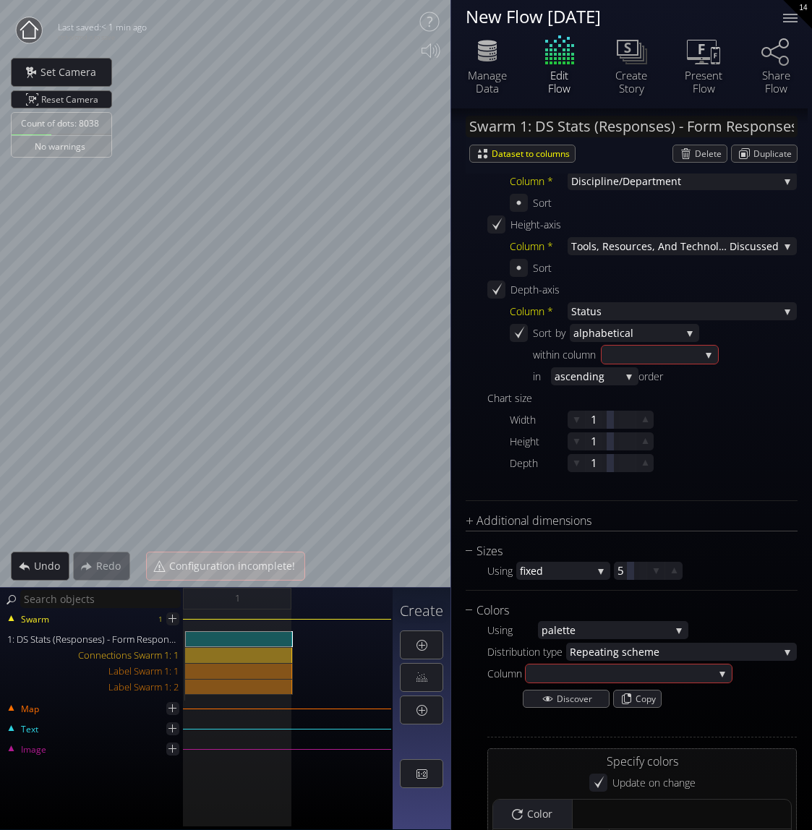
scroll to position [466, 0]
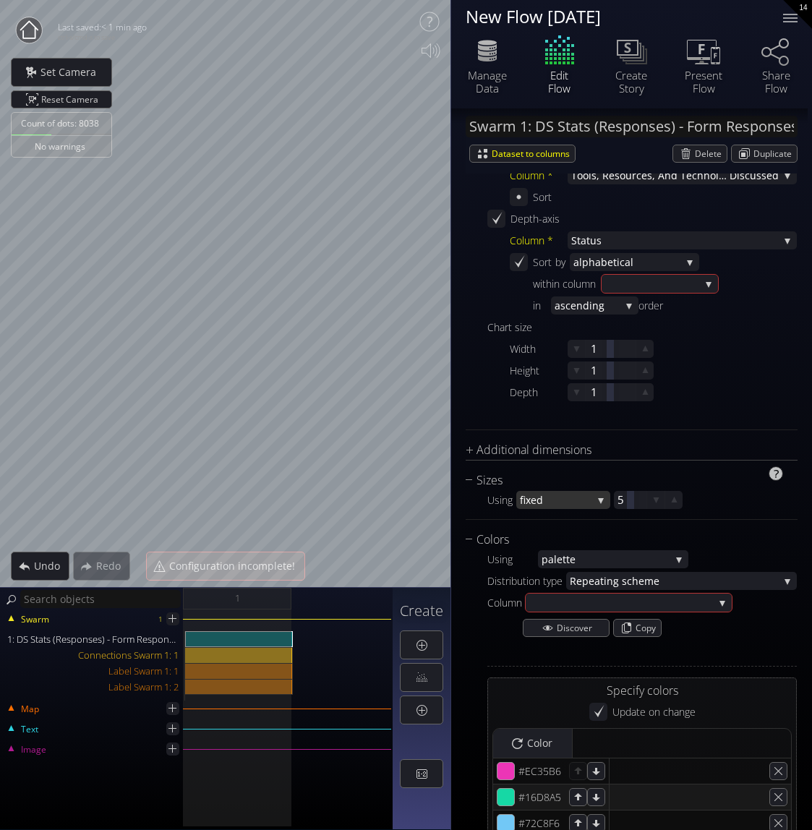
click at [596, 499] on div "fixed" at bounding box center [563, 500] width 94 height 18
click at [757, 500] on div "Using fixed fixed sc ale values area scale colu mn in data 5" at bounding box center [641, 500] width 309 height 18
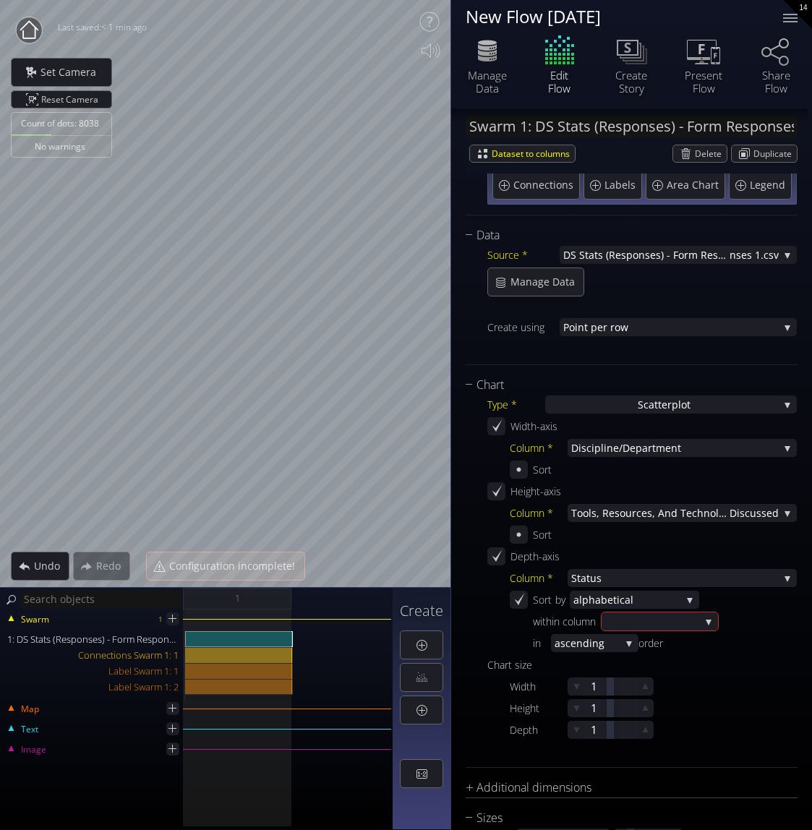
scroll to position [125, 0]
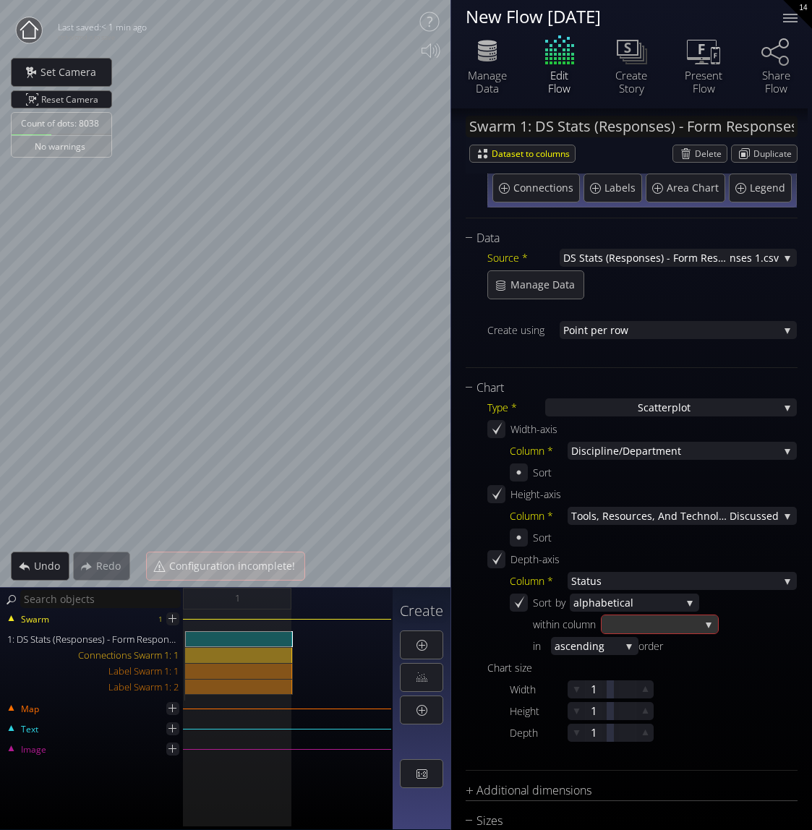
click at [703, 620] on div at bounding box center [660, 624] width 116 height 18
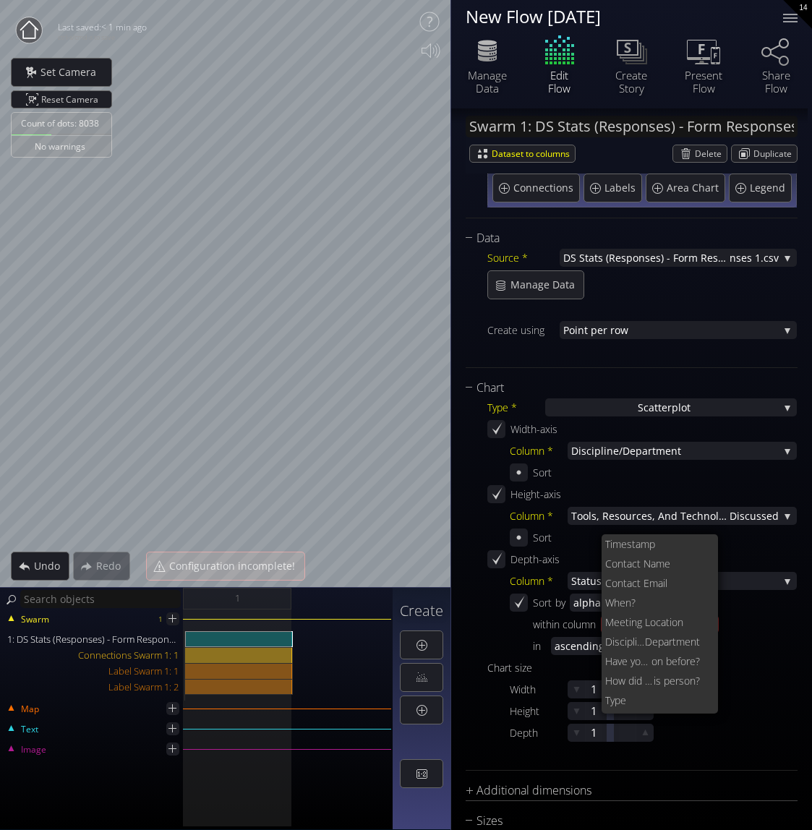
click at [741, 638] on div "in ascendin g ascendin g descending center ed order" at bounding box center [665, 646] width 264 height 18
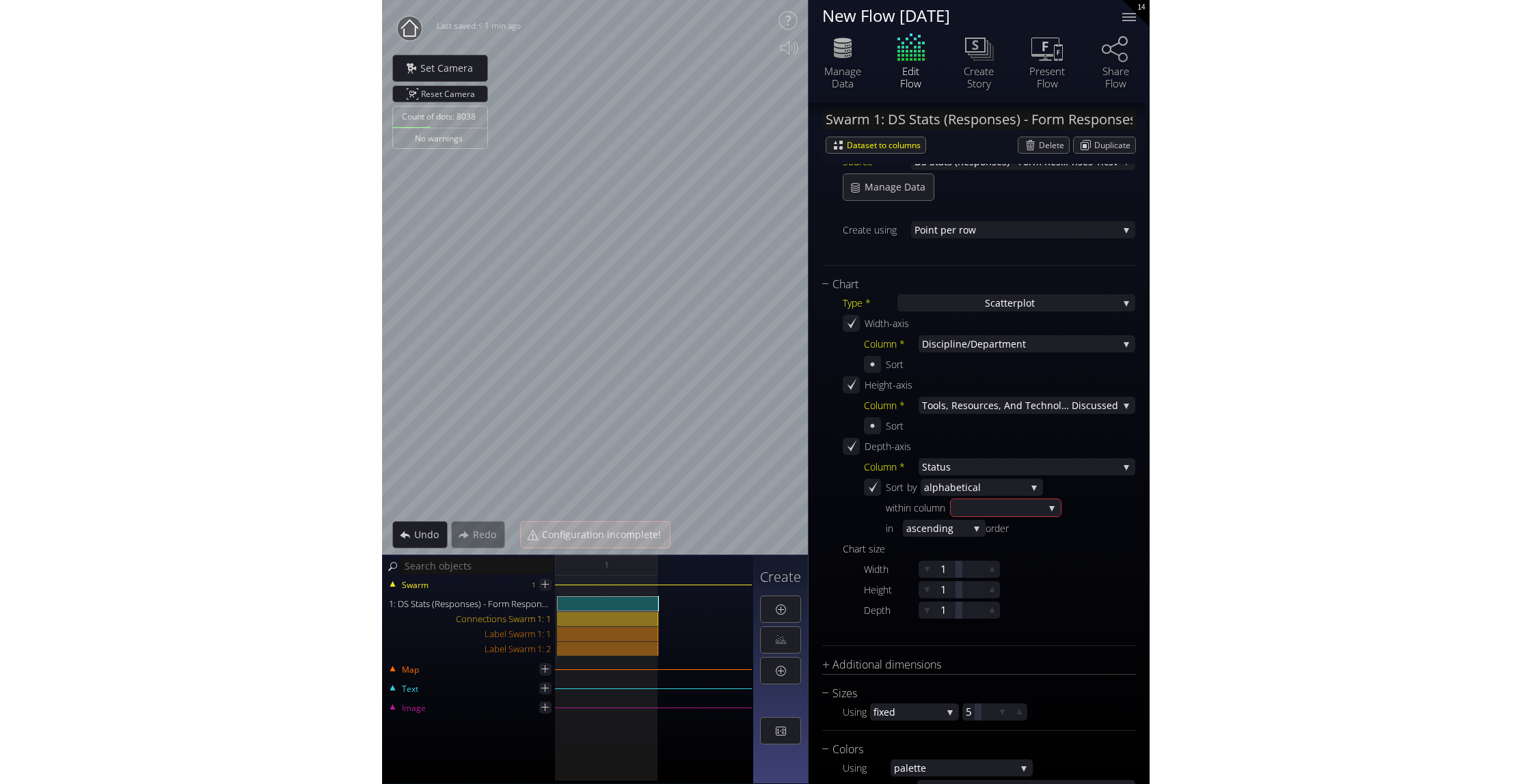
scroll to position [201, 0]
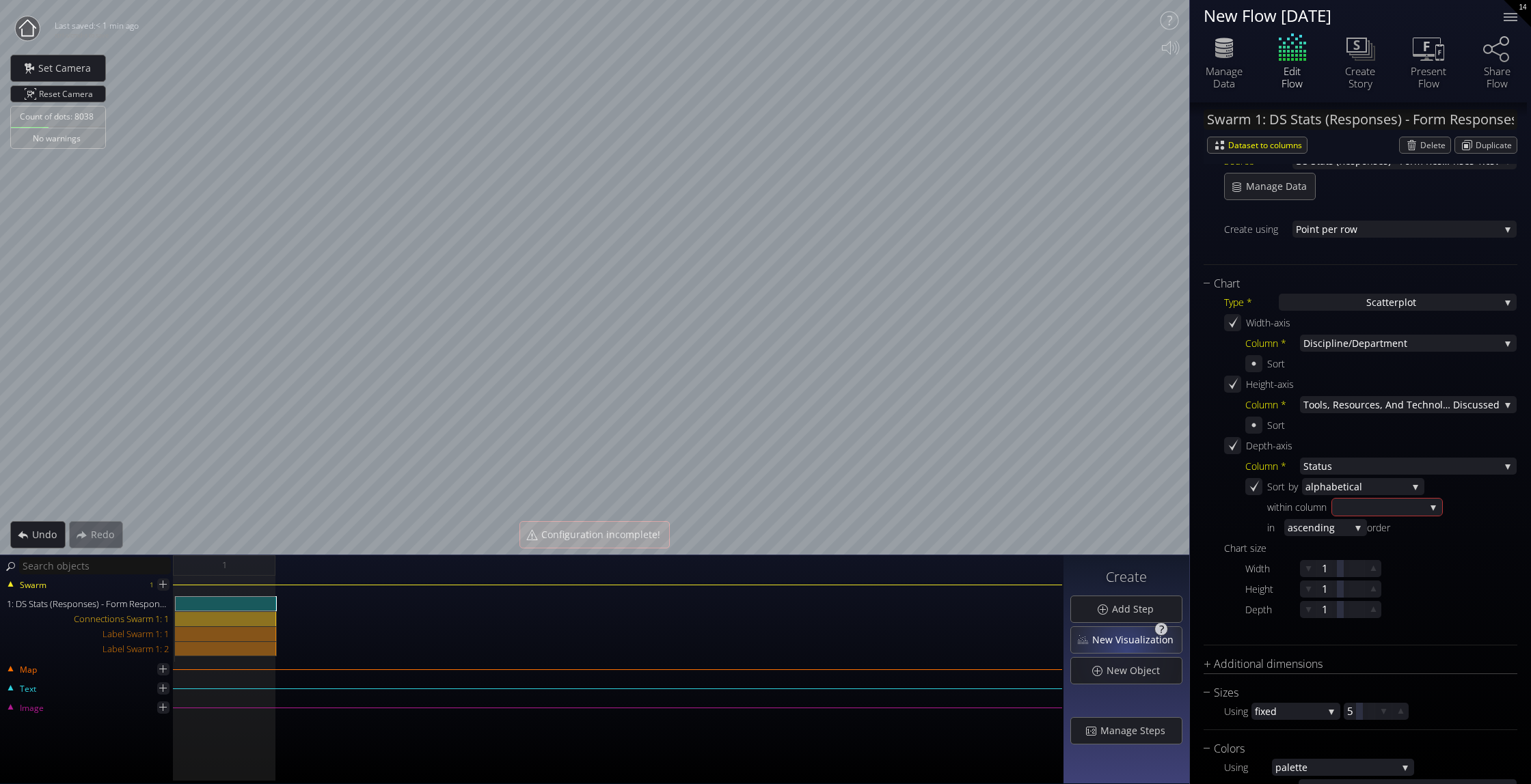
click at [762, 650] on div "New Visualization" at bounding box center [1126, 639] width 111 height 26
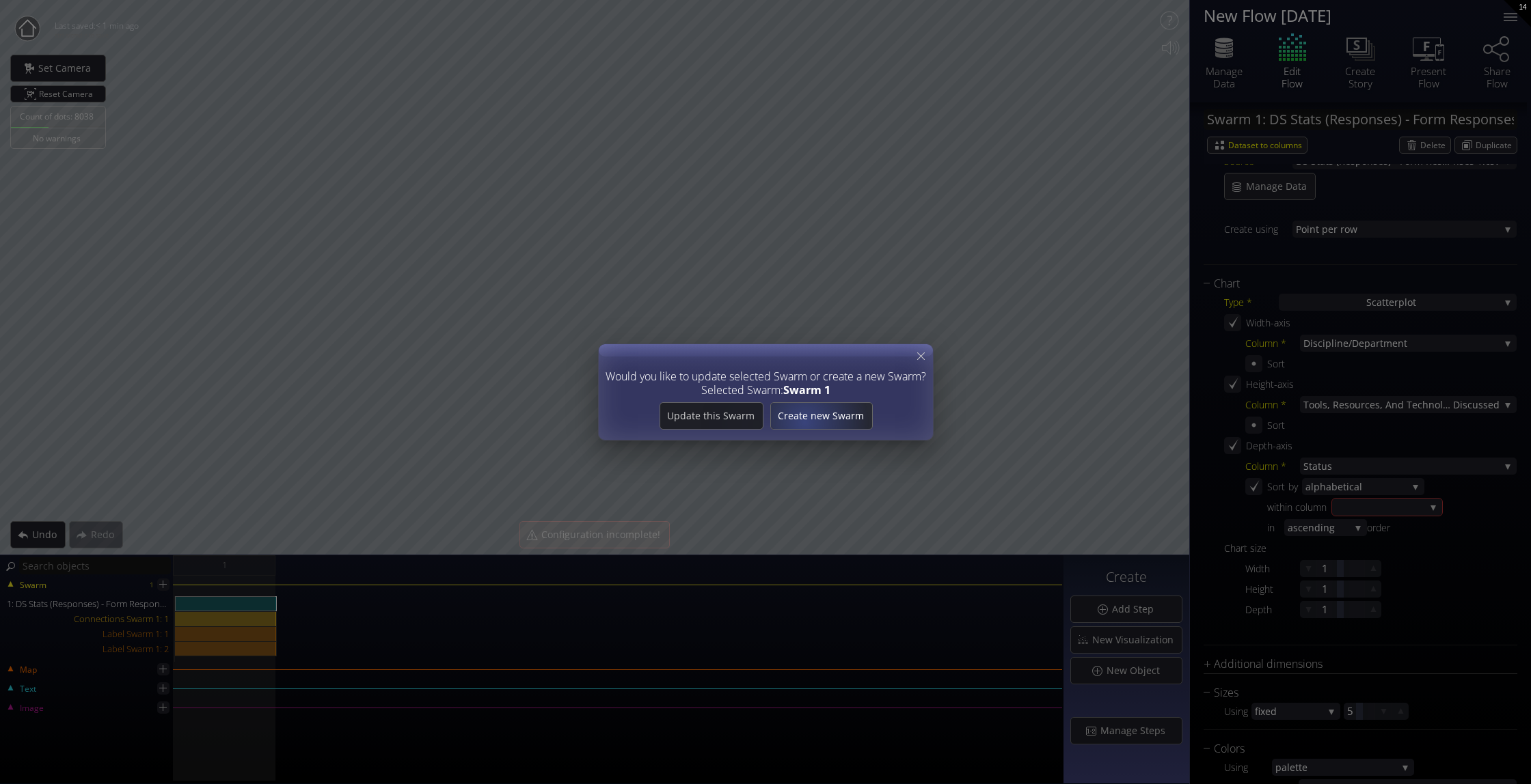
click at [762, 421] on span "Create new Swarm" at bounding box center [820, 416] width 101 height 13
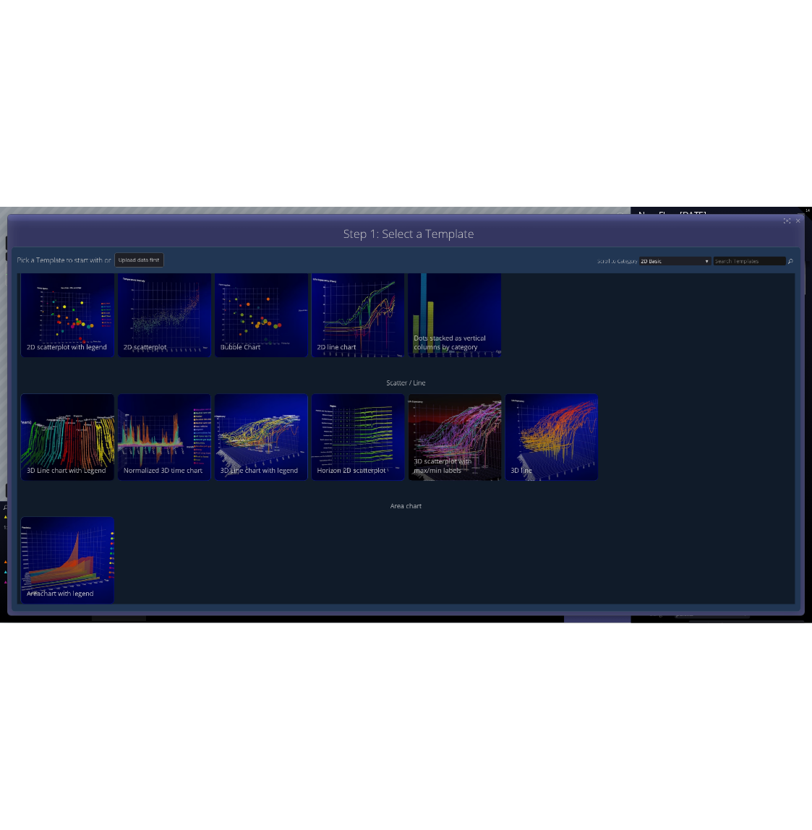
scroll to position [56, 0]
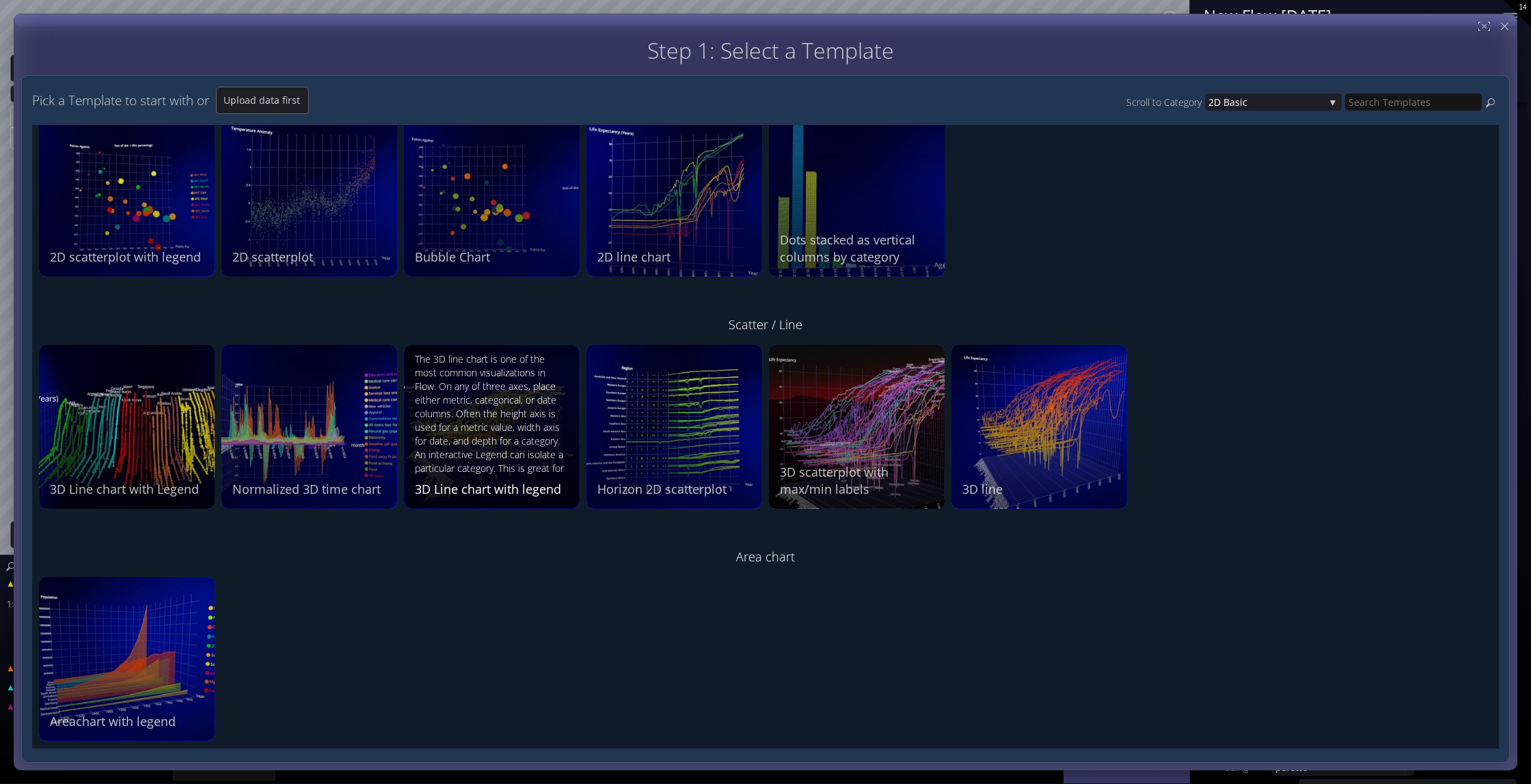
click at [499, 403] on div "The 3D line chart is one of the most common visualizations in Flow. On any of t…" at bounding box center [493, 415] width 157 height 125
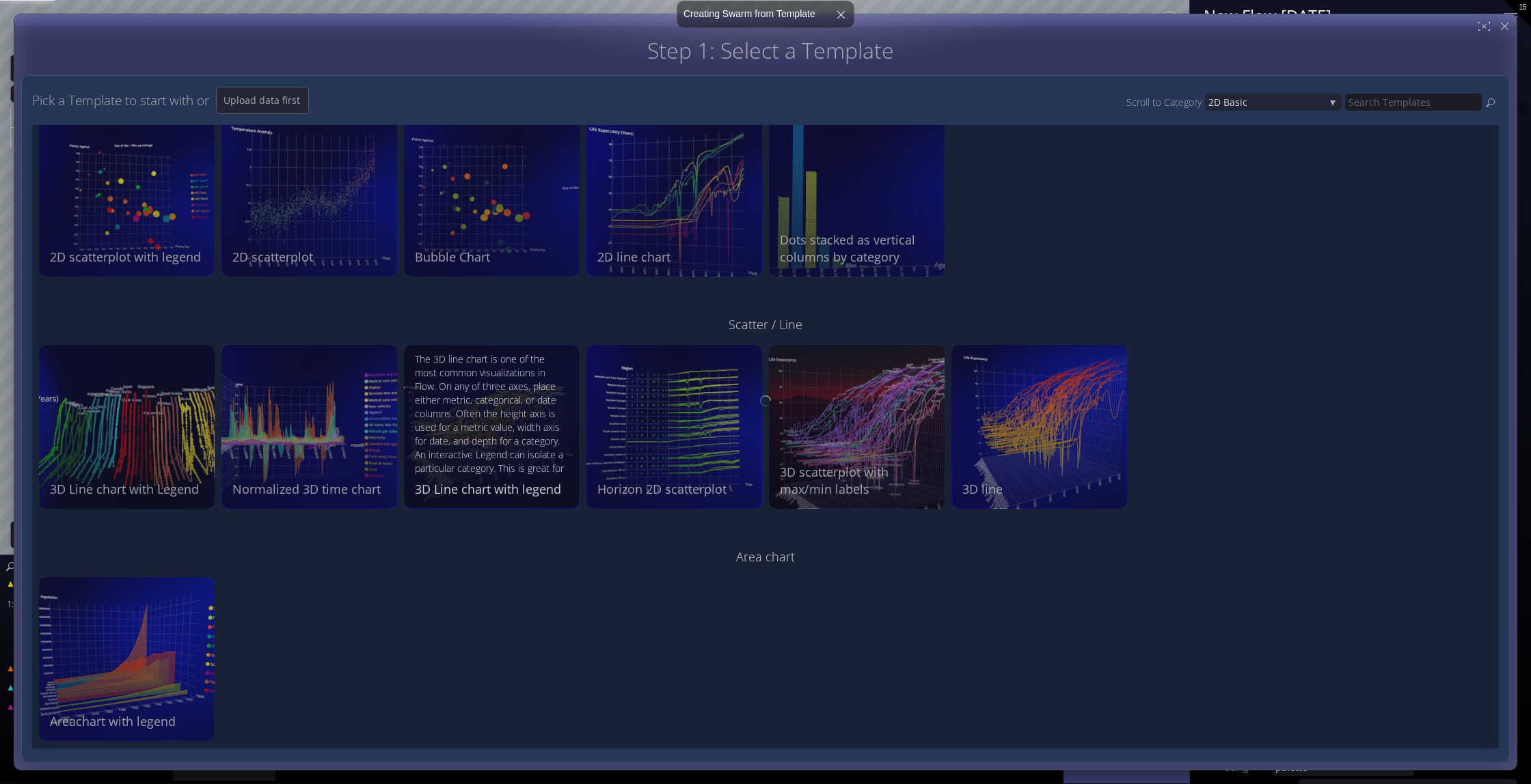
type input "Swarm 2: Global Life Expectancy"
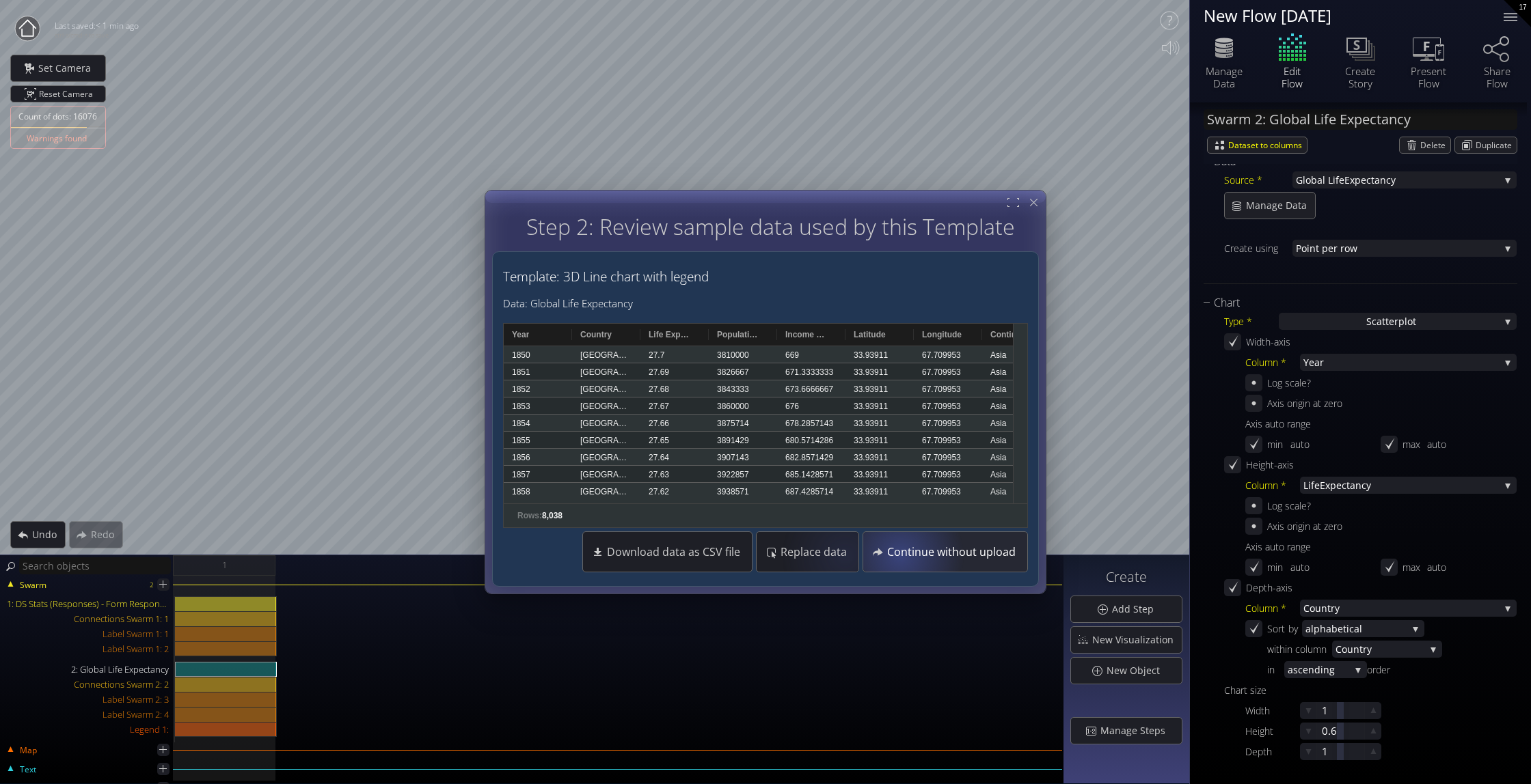
click at [762, 554] on span "Continue without upload" at bounding box center [955, 552] width 137 height 13
